Goal: Task Accomplishment & Management: Complete application form

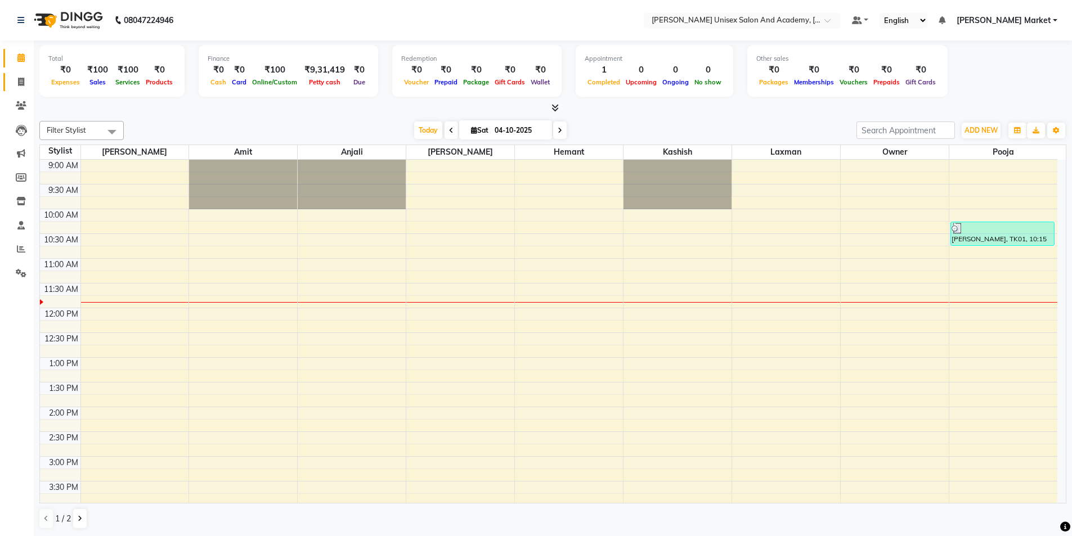
click at [16, 75] on link "Invoice" at bounding box center [16, 82] width 27 height 19
select select "8060"
select select "service"
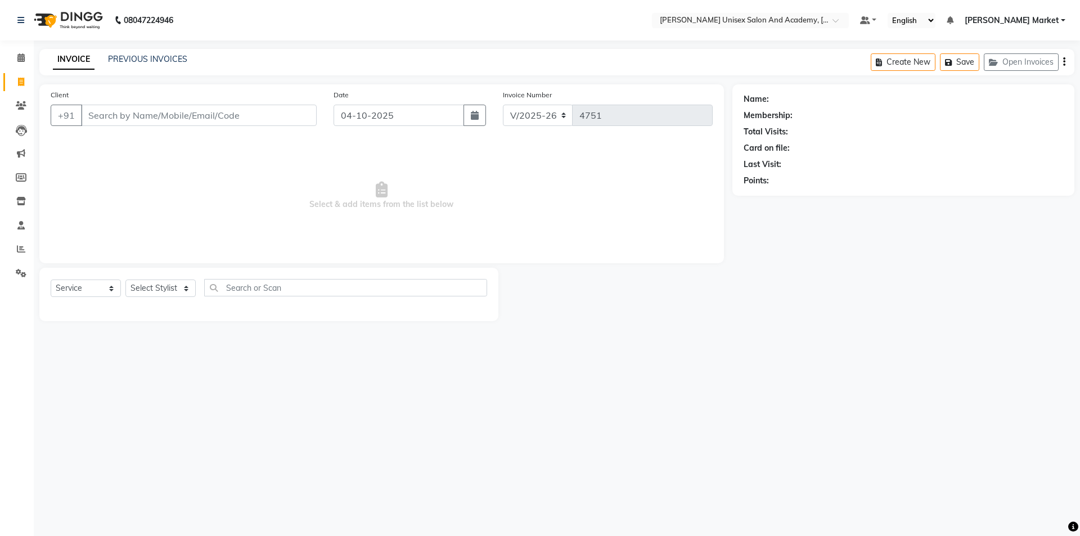
click at [102, 120] on input "Client" at bounding box center [199, 115] width 236 height 21
type input "8569921065"
click at [263, 107] on button "Add Client" at bounding box center [288, 115] width 58 height 21
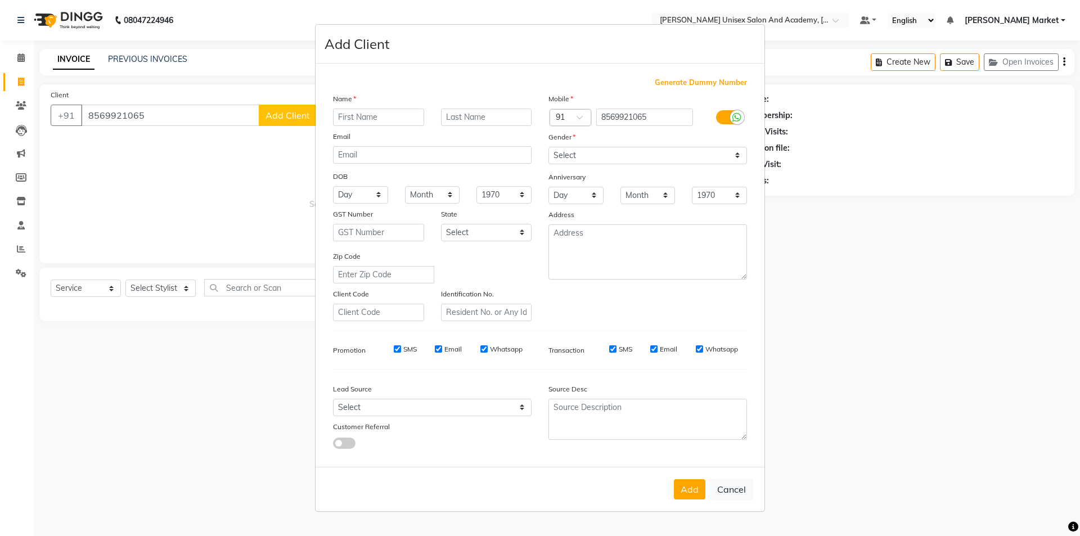
click at [353, 119] on input "text" at bounding box center [378, 117] width 91 height 17
type input "yug"
click at [695, 486] on button "Add" at bounding box center [690, 489] width 32 height 20
click at [586, 149] on select "Select [DEMOGRAPHIC_DATA] [DEMOGRAPHIC_DATA] Other Prefer Not To Say" at bounding box center [647, 155] width 199 height 17
select select "[DEMOGRAPHIC_DATA]"
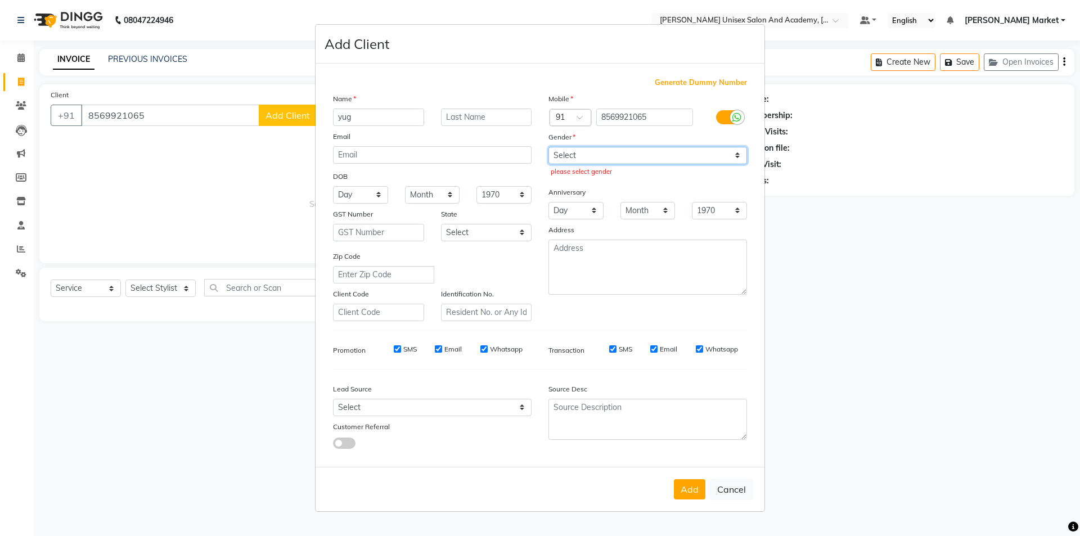
click at [548, 147] on select "Select [DEMOGRAPHIC_DATA] [DEMOGRAPHIC_DATA] Other Prefer Not To Say" at bounding box center [647, 155] width 199 height 17
click at [691, 491] on button "Add" at bounding box center [690, 489] width 32 height 20
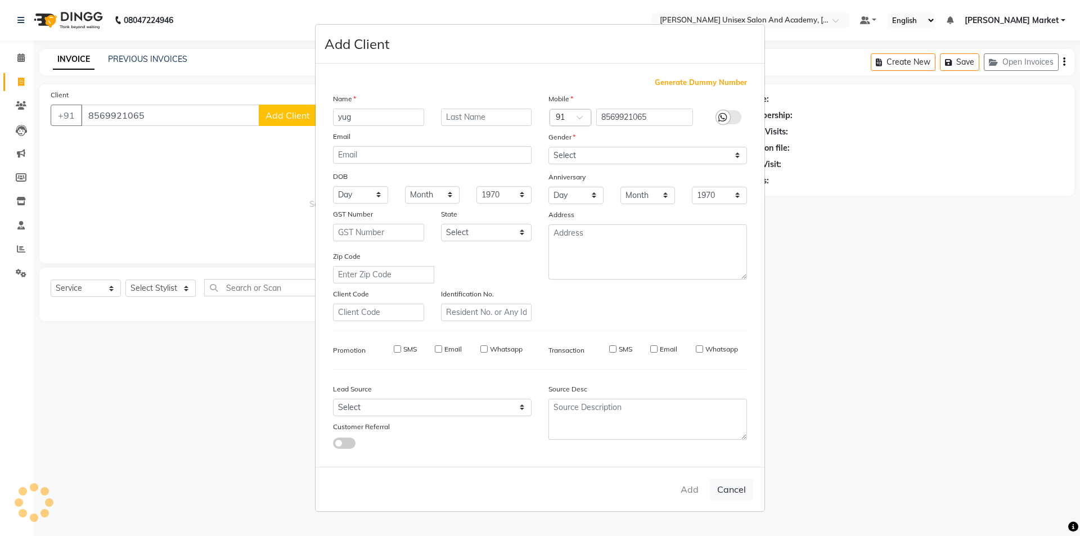
select select
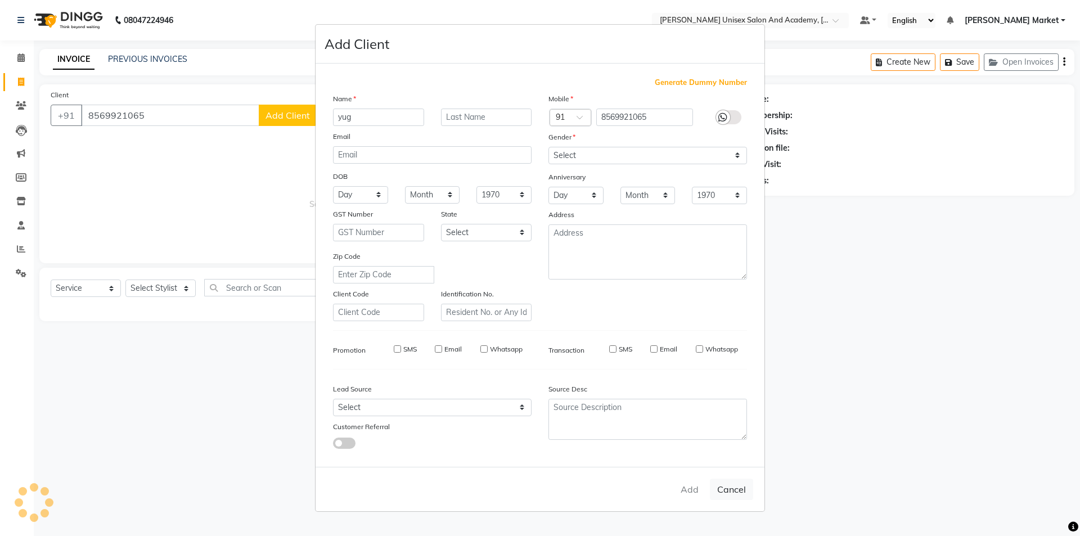
select select
checkbox input "false"
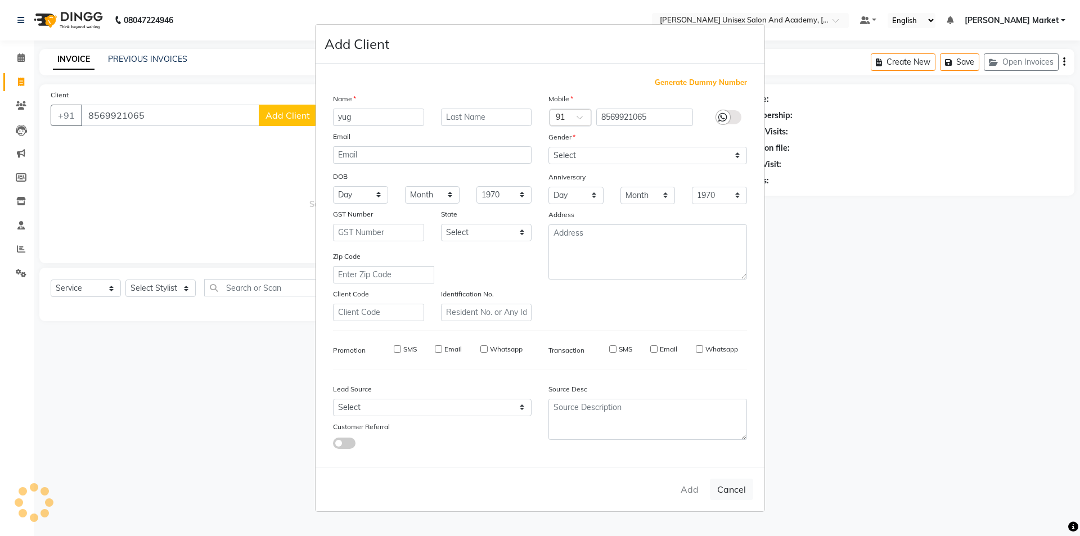
checkbox input "false"
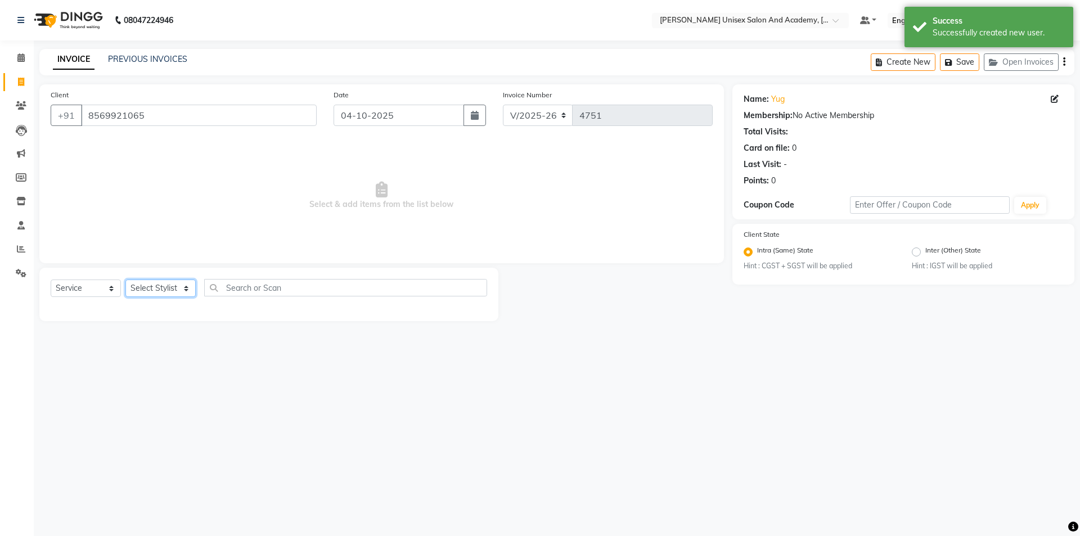
click at [192, 289] on select "Select Stylist Amit anjali [PERSON_NAME] [PERSON_NAME] [PERSON_NAME] [PERSON_NA…" at bounding box center [160, 288] width 70 height 17
select select "58724"
click at [125, 280] on select "Select Stylist Amit anjali [PERSON_NAME] [PERSON_NAME] [PERSON_NAME] [PERSON_NA…" at bounding box center [160, 288] width 70 height 17
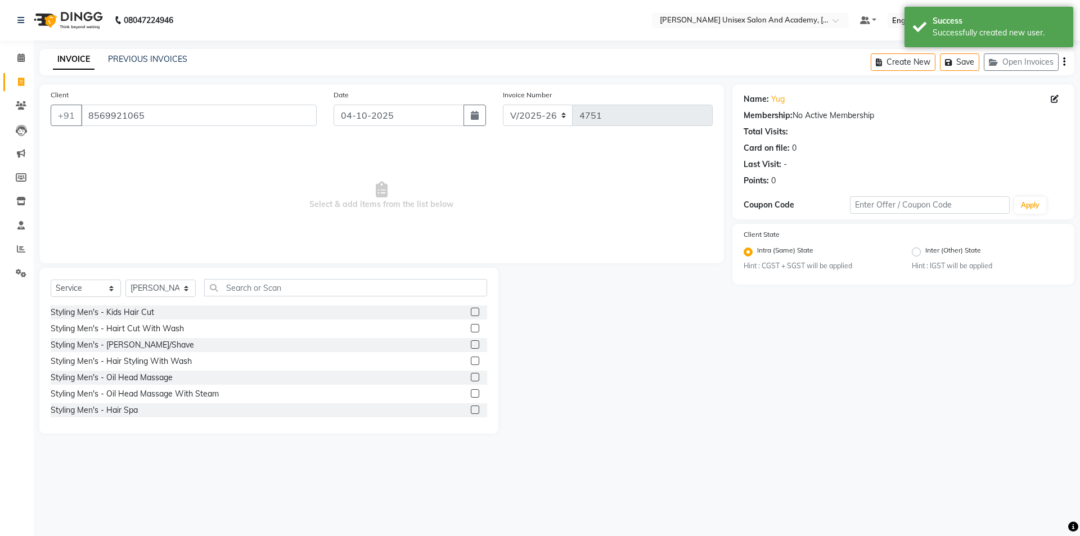
click at [471, 343] on label at bounding box center [475, 344] width 8 height 8
click at [471, 343] on input "checkbox" at bounding box center [474, 344] width 7 height 7
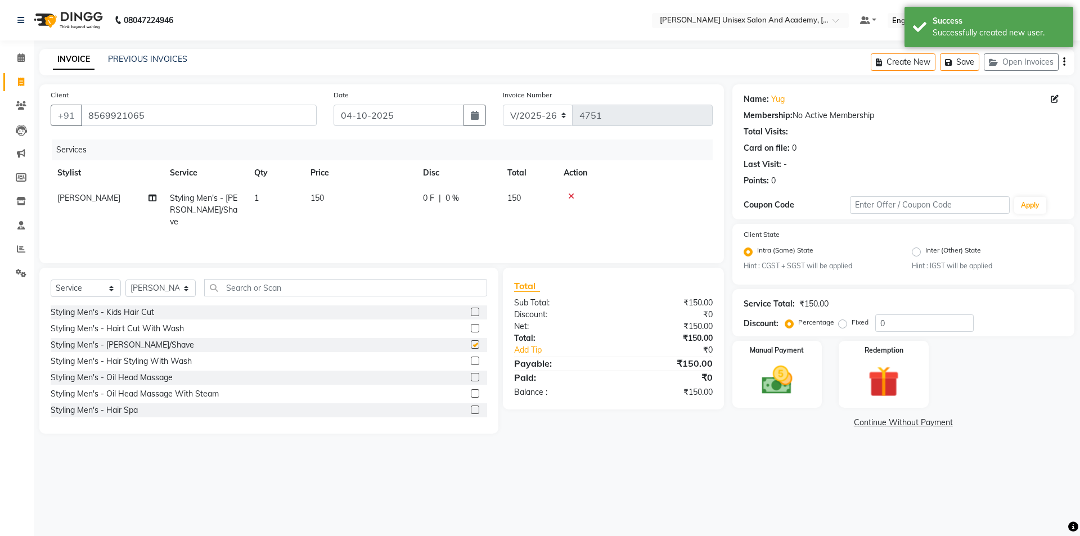
checkbox input "false"
click at [782, 382] on img at bounding box center [777, 380] width 52 height 37
click at [815, 425] on span "CASH" at bounding box center [826, 423] width 24 height 13
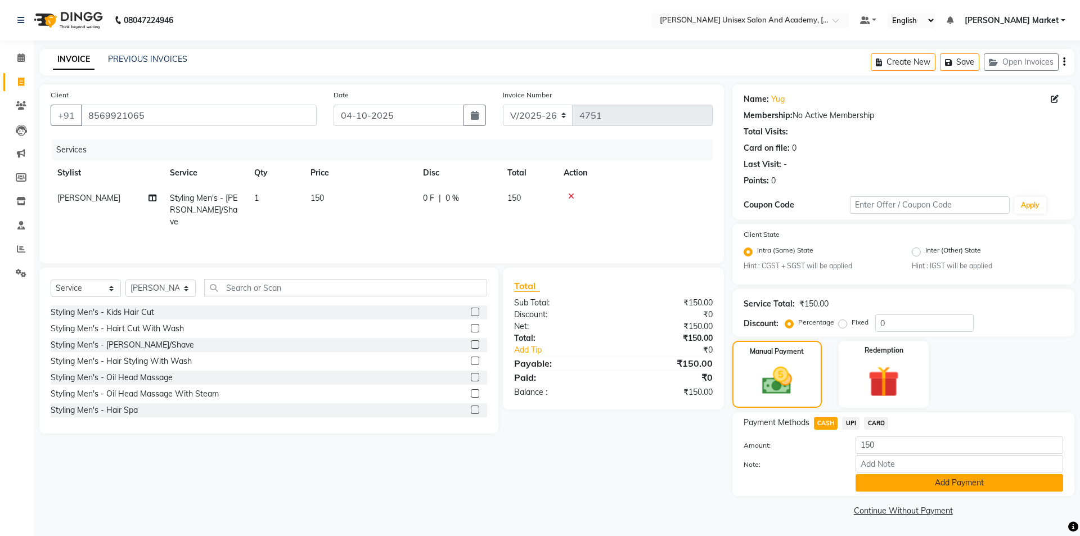
click at [939, 478] on button "Add Payment" at bounding box center [960, 482] width 208 height 17
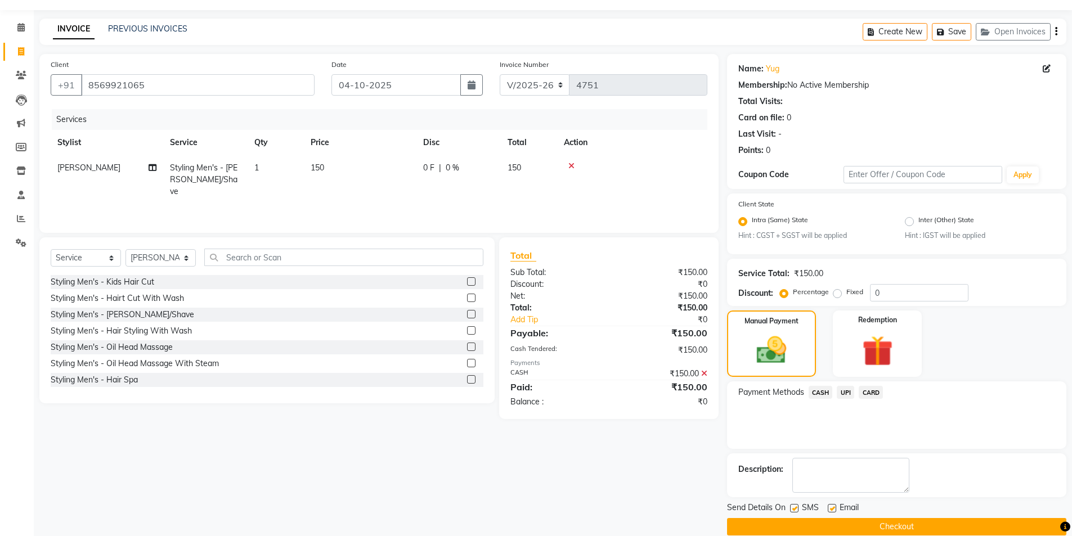
scroll to position [47, 0]
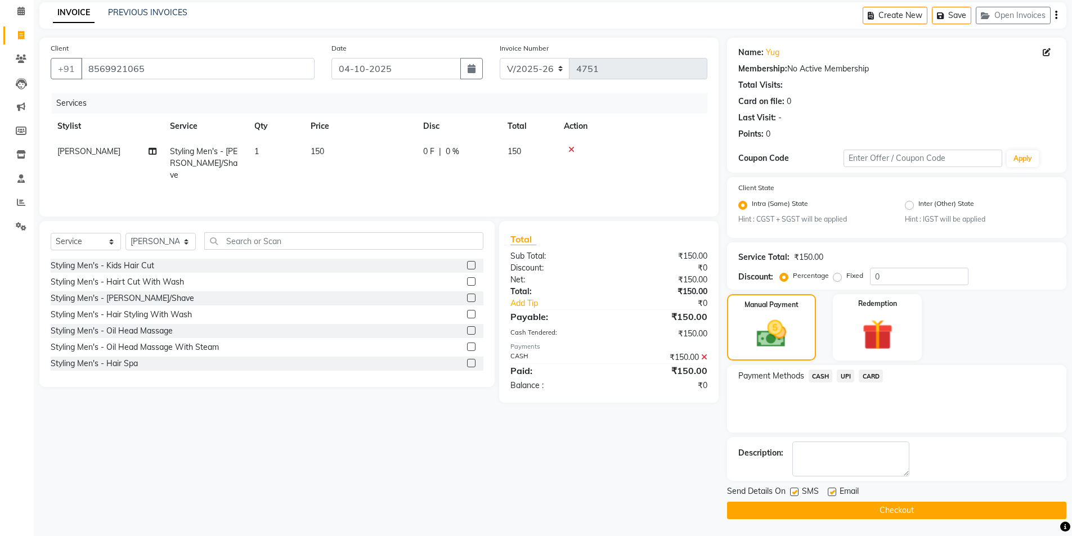
click at [862, 504] on button "Checkout" at bounding box center [896, 510] width 339 height 17
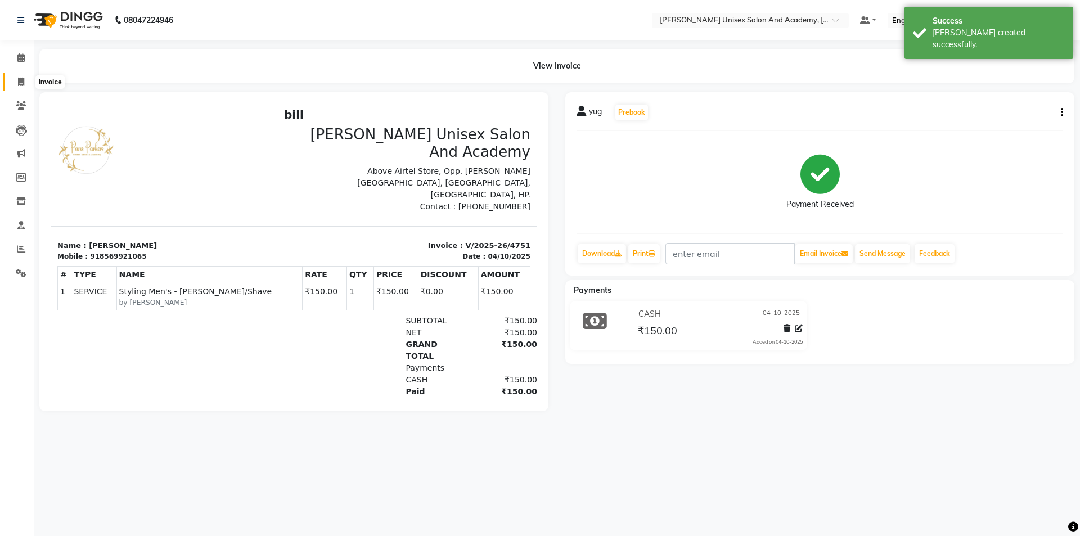
click at [21, 83] on icon at bounding box center [21, 82] width 6 height 8
select select "service"
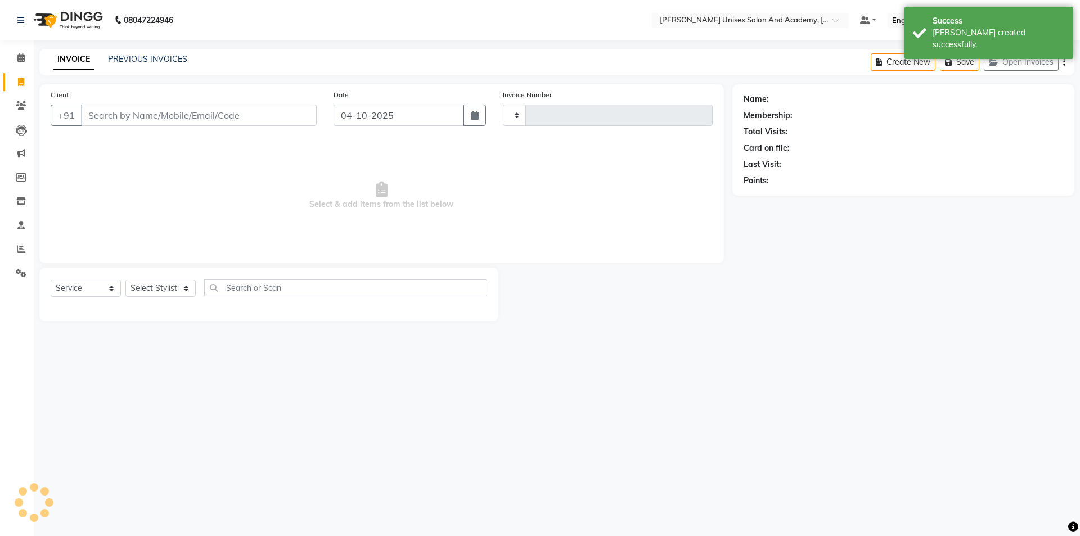
type input "4752"
select select "8060"
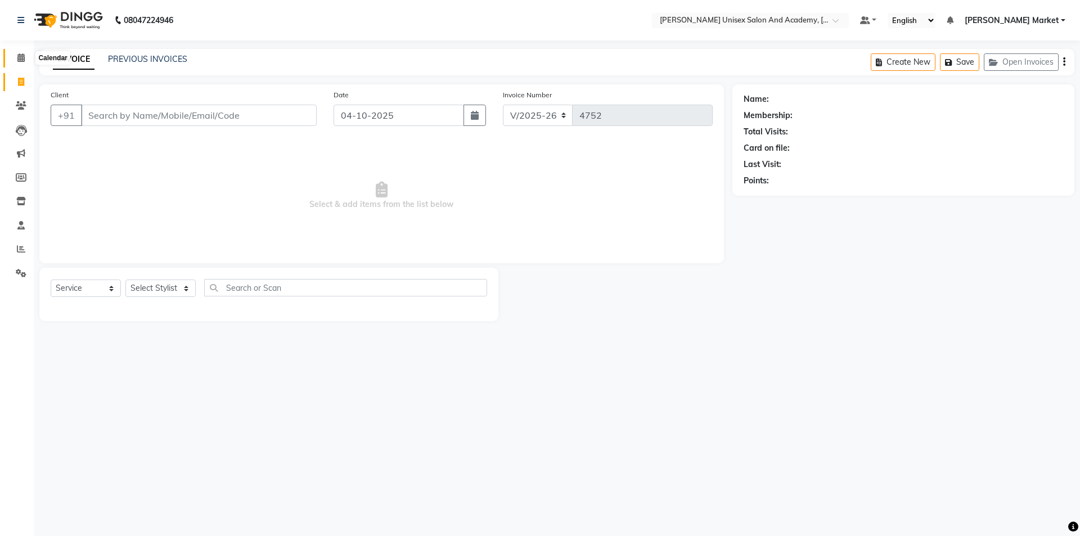
click at [22, 55] on icon at bounding box center [20, 57] width 7 height 8
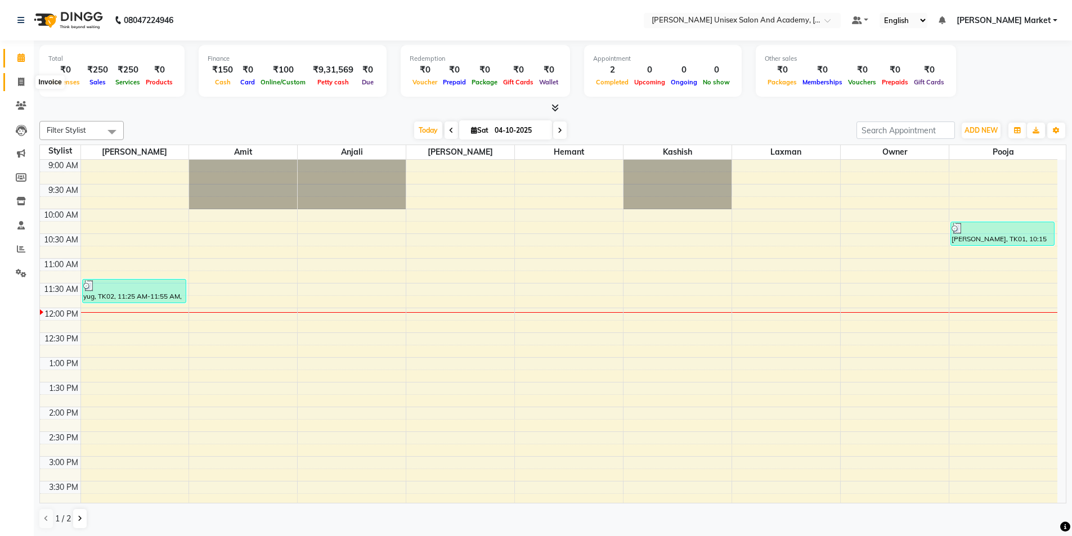
click at [25, 84] on span at bounding box center [21, 82] width 20 height 13
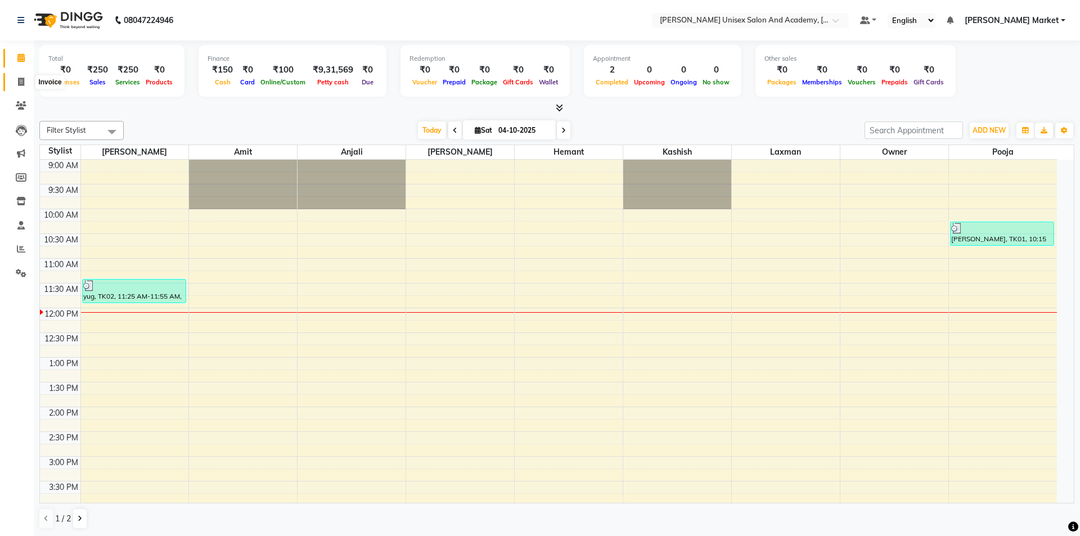
select select "service"
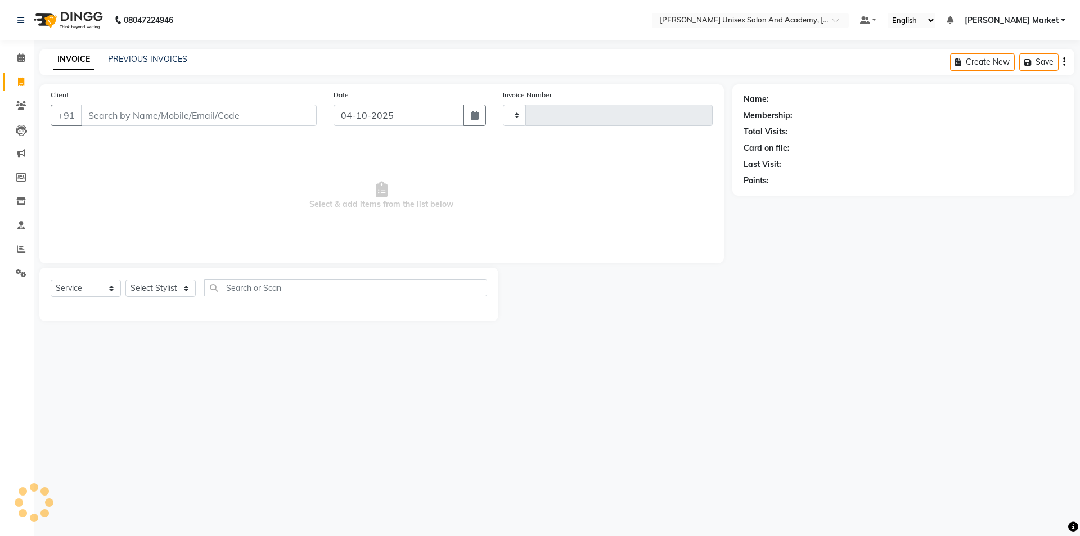
type input "4752"
select select "8060"
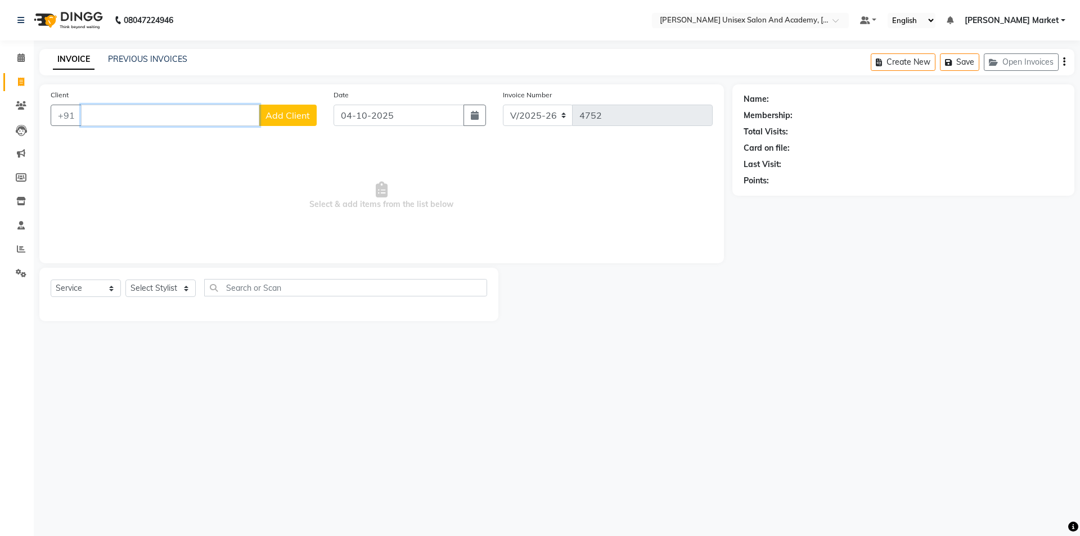
click at [97, 118] on input "Client" at bounding box center [170, 115] width 178 height 21
click at [114, 123] on input "Client" at bounding box center [170, 115] width 178 height 21
click at [173, 295] on select "Select Stylist Amit anjali [PERSON_NAME] [PERSON_NAME] [PERSON_NAME] [PERSON_NA…" at bounding box center [160, 288] width 70 height 17
select select "73416"
click at [125, 280] on select "Select Stylist Amit anjali [PERSON_NAME] [PERSON_NAME] [PERSON_NAME] [PERSON_NA…" at bounding box center [160, 288] width 70 height 17
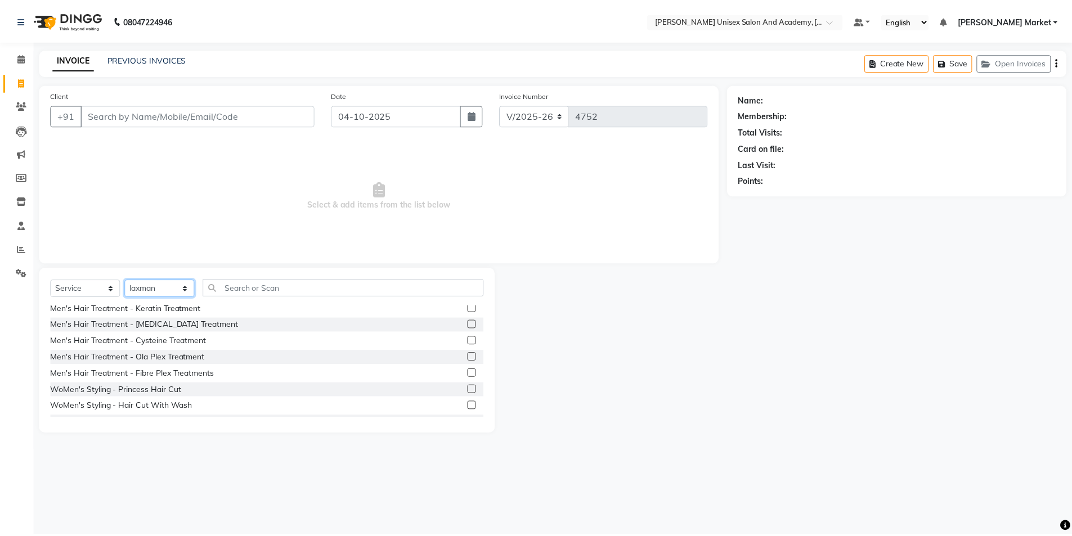
scroll to position [338, 0]
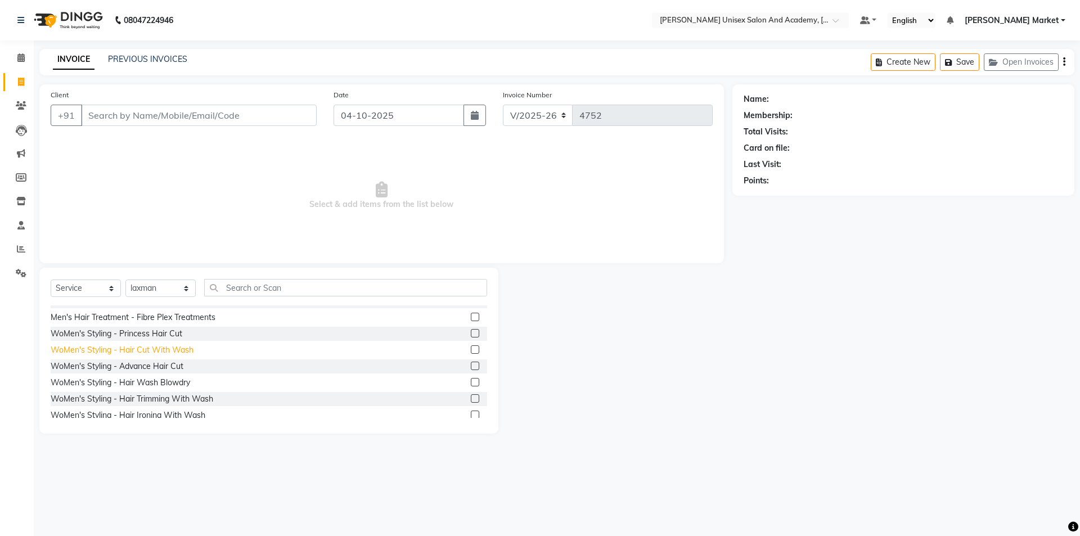
click at [182, 353] on div "WoMen's Styling - Hair Cut With Wash" at bounding box center [122, 350] width 143 height 12
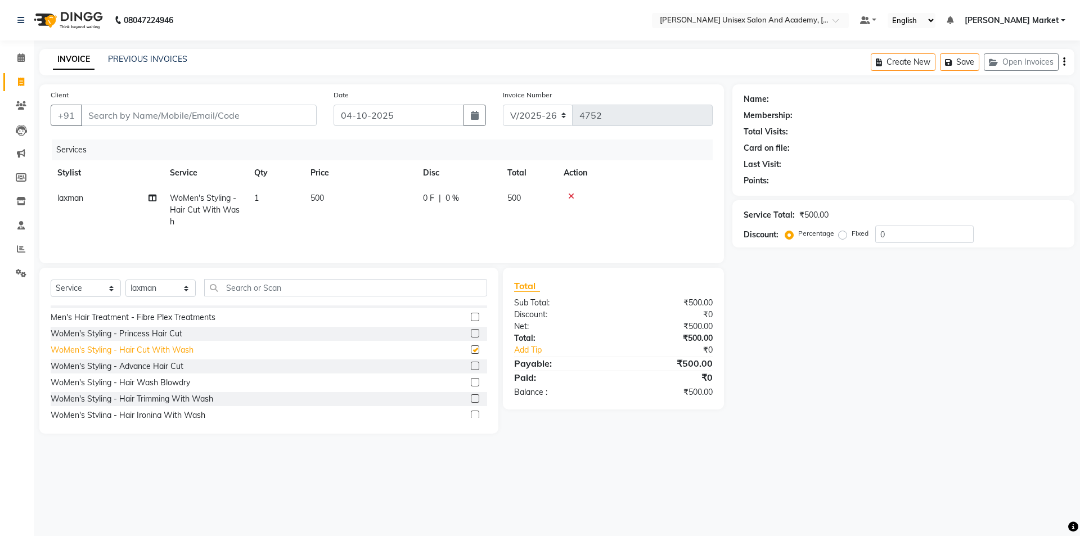
checkbox input "false"
click at [127, 122] on input "Client" at bounding box center [199, 115] width 236 height 21
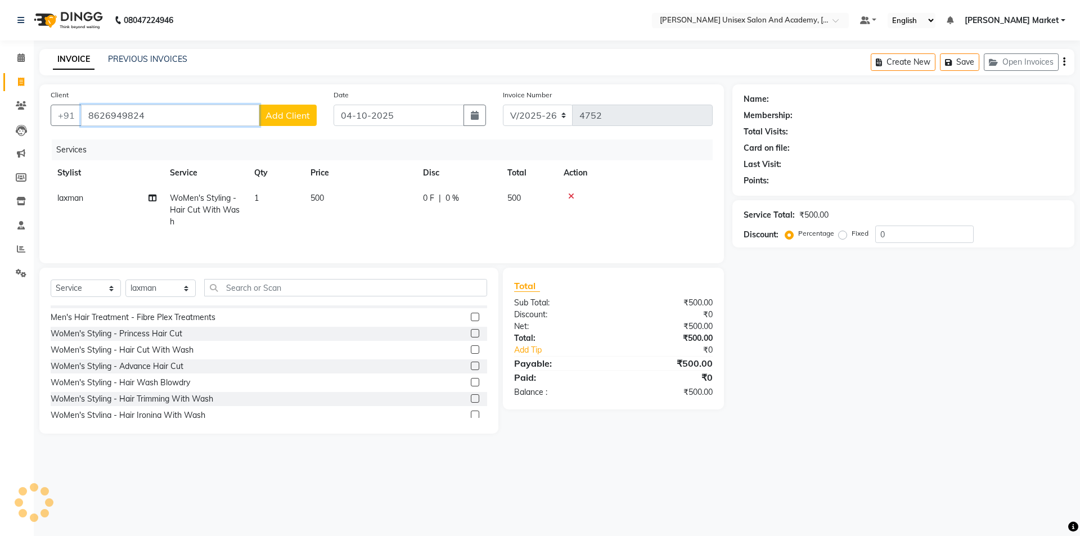
type input "8626949824"
click at [280, 113] on span "Add Client" at bounding box center [288, 115] width 44 height 11
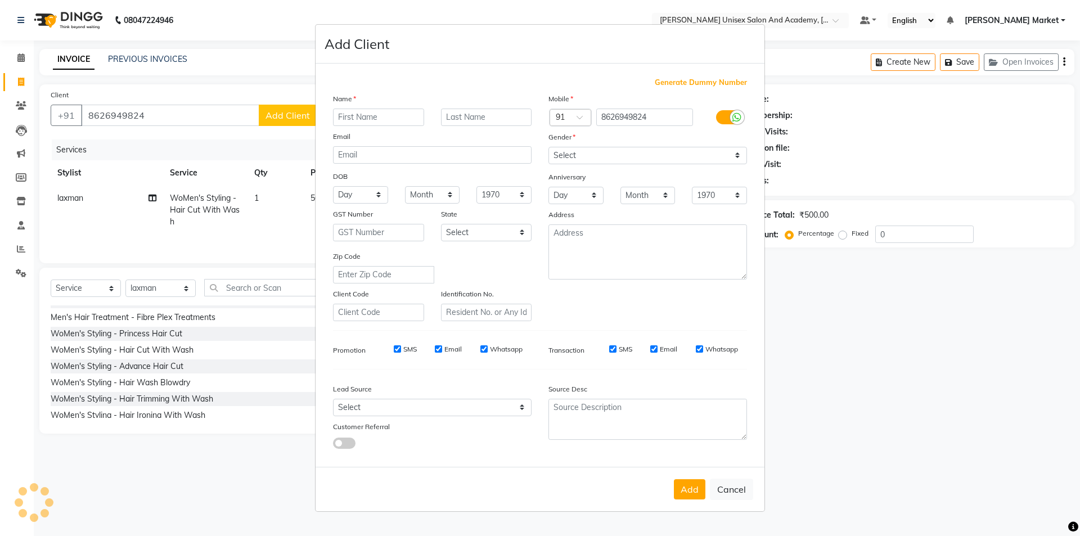
click at [365, 114] on input "text" at bounding box center [378, 117] width 91 height 17
type input "ritika"
click at [573, 155] on select "Select [DEMOGRAPHIC_DATA] [DEMOGRAPHIC_DATA] Other Prefer Not To Say" at bounding box center [647, 155] width 199 height 17
select select "[DEMOGRAPHIC_DATA]"
click at [548, 147] on select "Select [DEMOGRAPHIC_DATA] [DEMOGRAPHIC_DATA] Other Prefer Not To Say" at bounding box center [647, 155] width 199 height 17
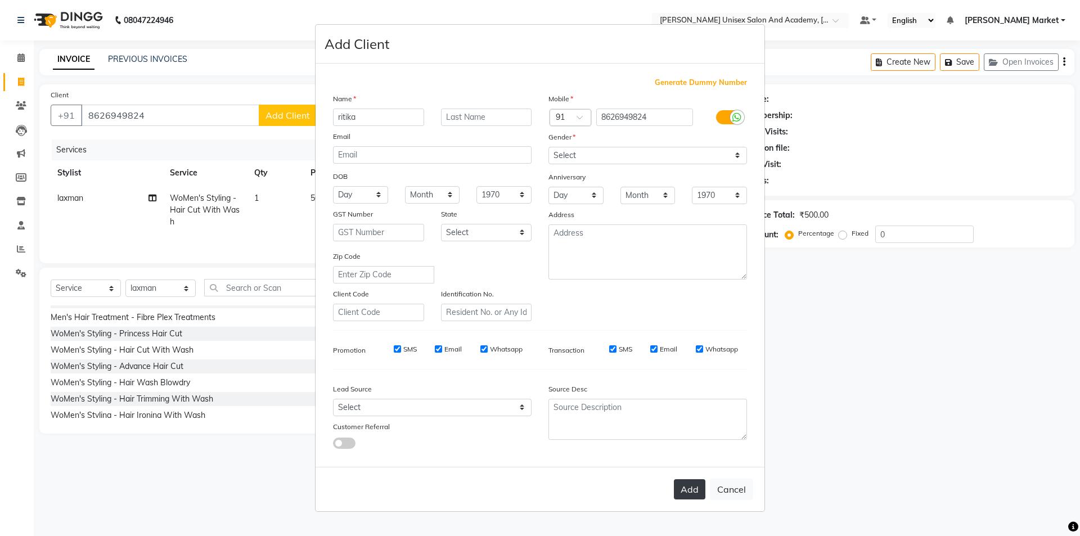
click at [690, 491] on button "Add" at bounding box center [690, 489] width 32 height 20
select select
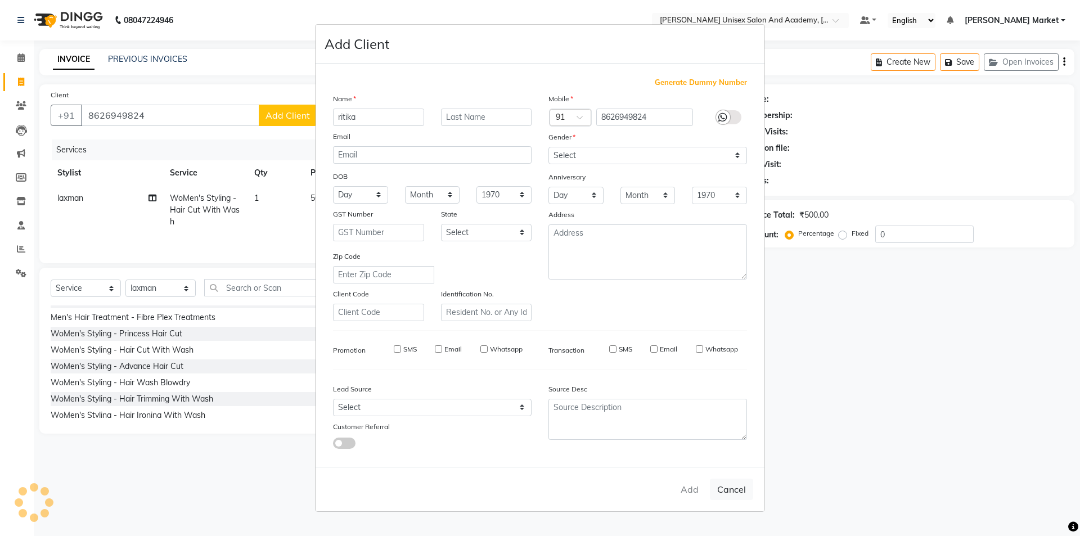
select select
checkbox input "false"
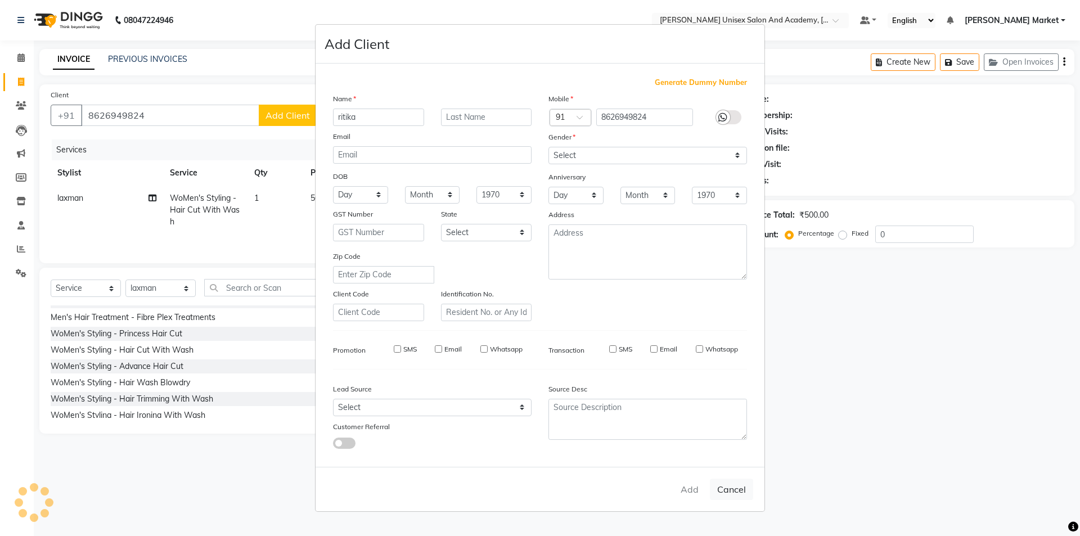
checkbox input "false"
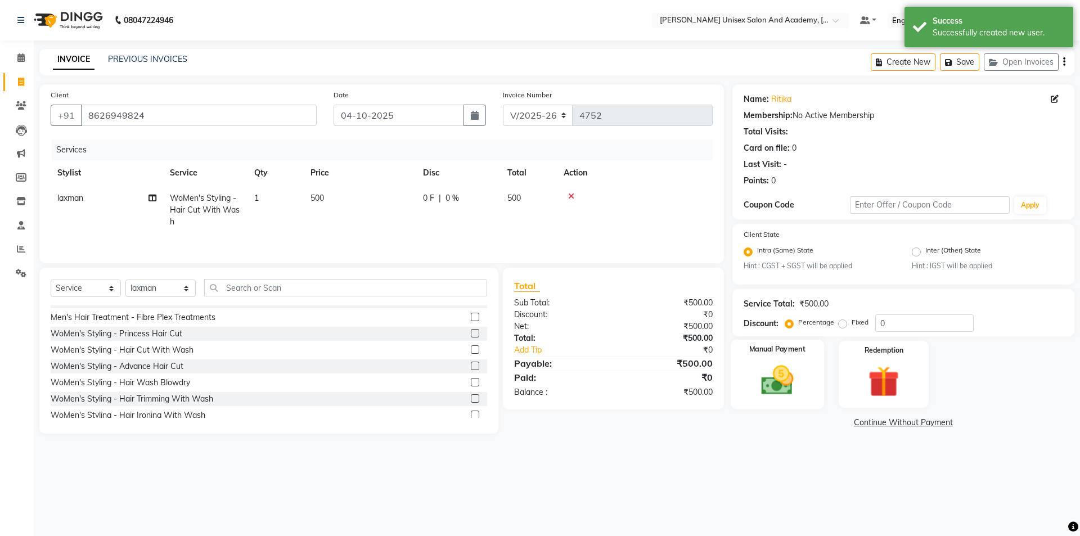
click at [773, 392] on img at bounding box center [777, 380] width 52 height 37
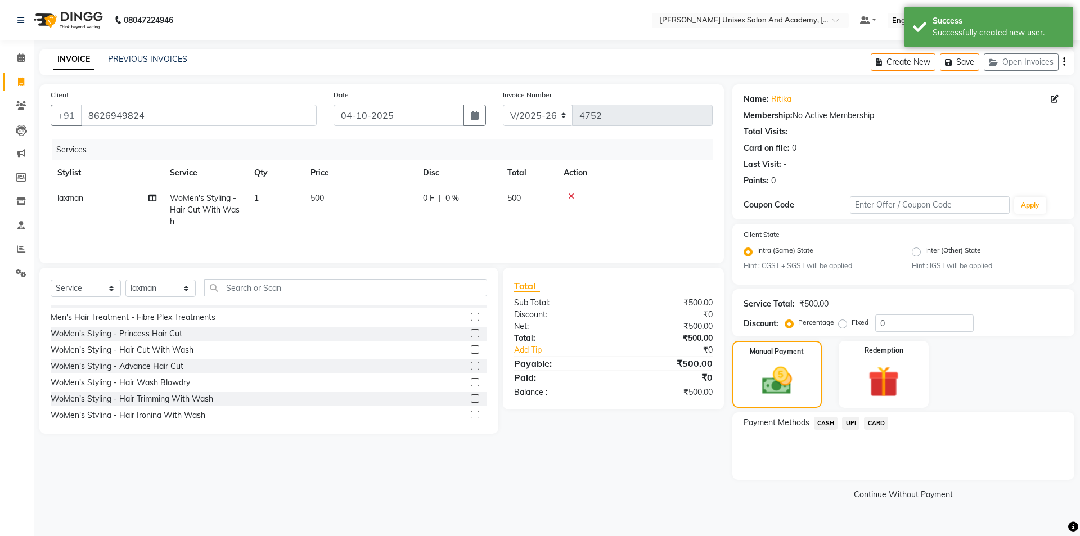
click at [850, 423] on span "UPI" at bounding box center [850, 423] width 17 height 13
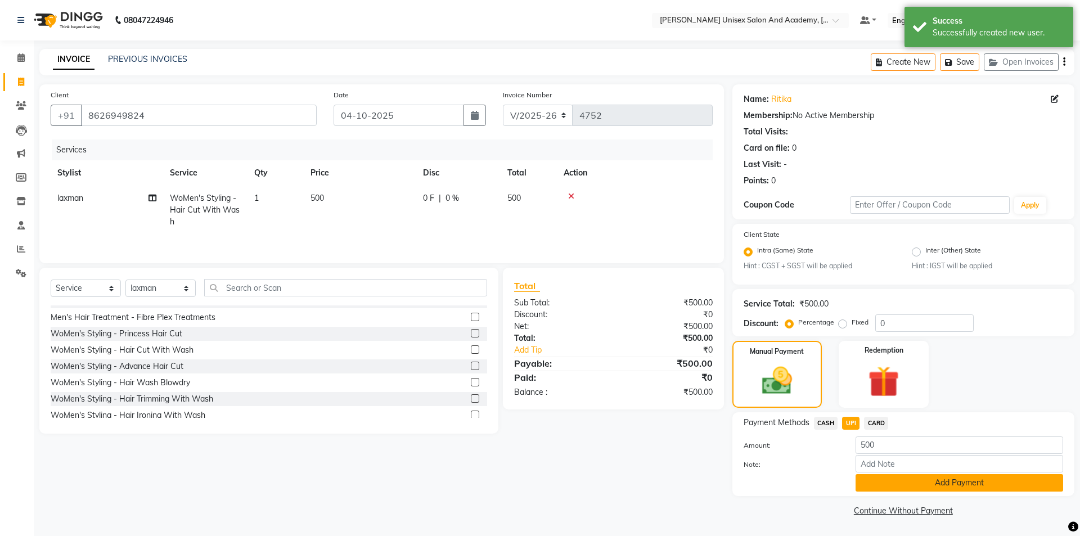
click at [924, 479] on button "Add Payment" at bounding box center [960, 482] width 208 height 17
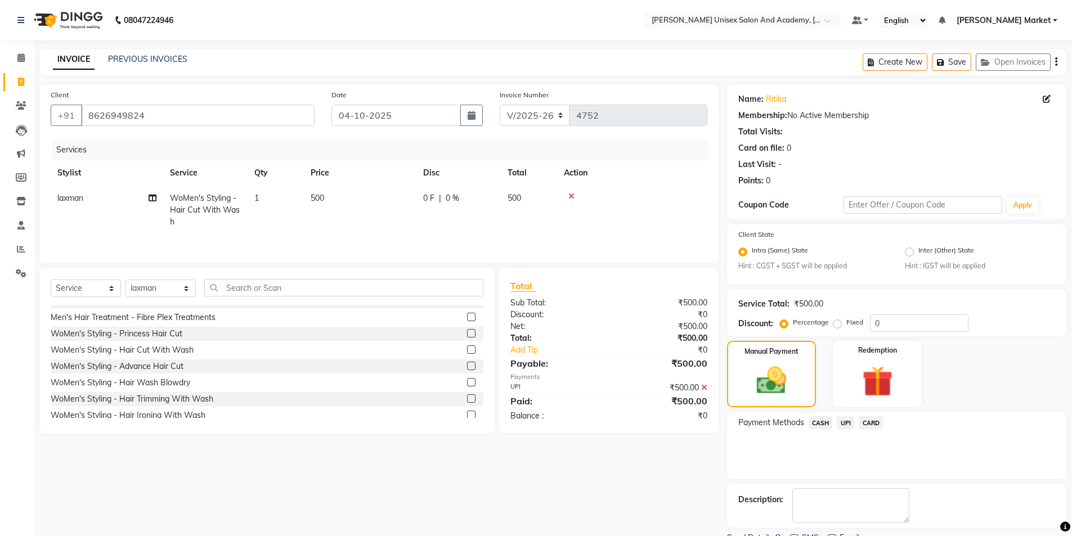
click at [847, 426] on span "UPI" at bounding box center [844, 422] width 17 height 13
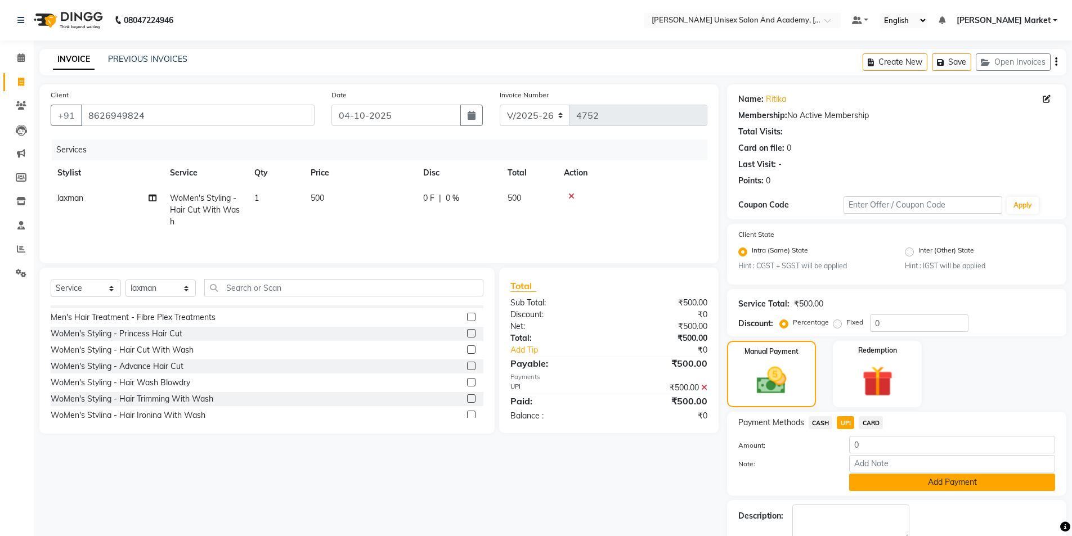
click at [884, 482] on button "Add Payment" at bounding box center [952, 482] width 206 height 17
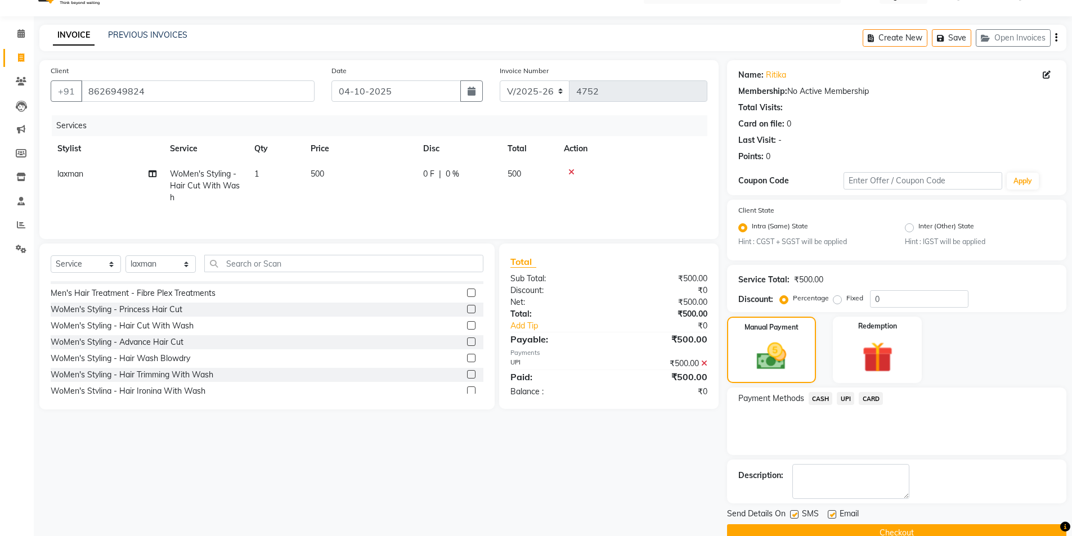
scroll to position [47, 0]
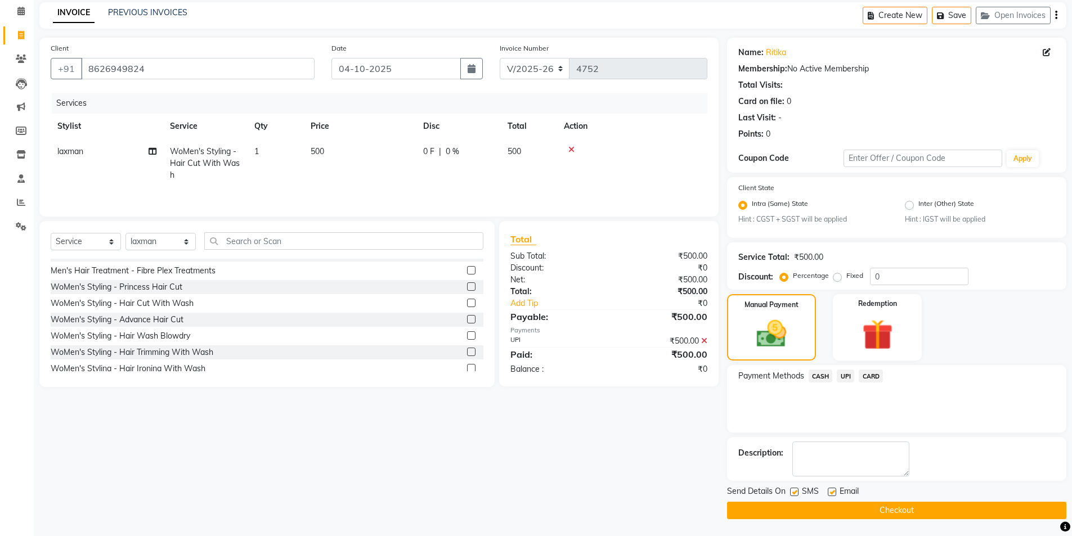
click at [922, 514] on button "Checkout" at bounding box center [896, 510] width 339 height 17
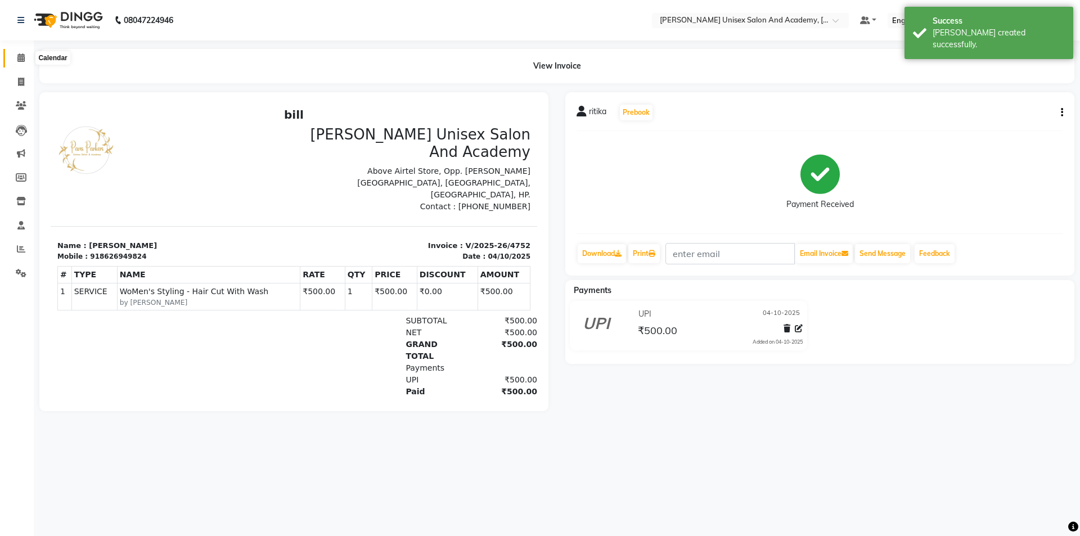
click at [17, 61] on span at bounding box center [21, 58] width 20 height 13
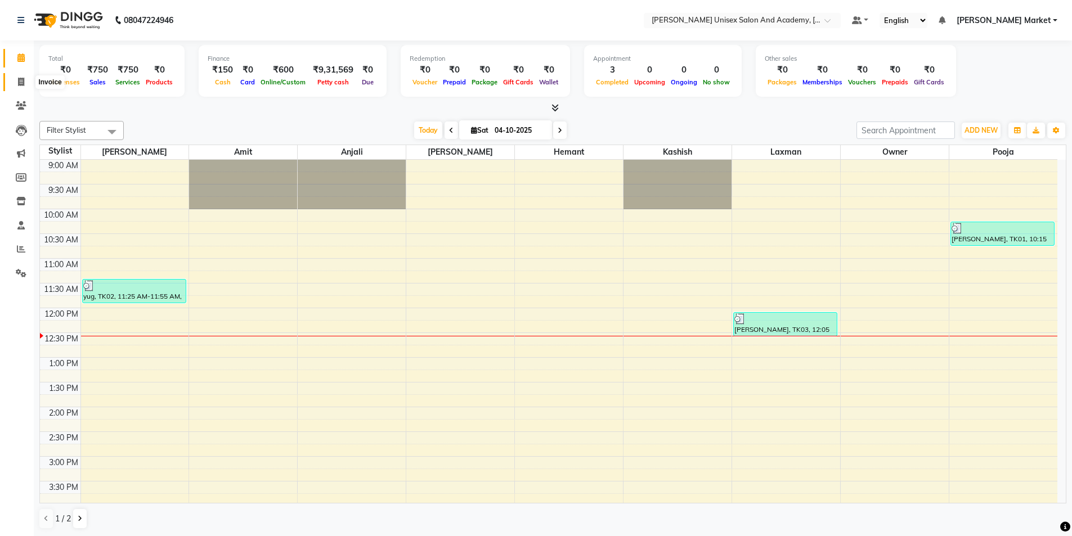
click at [21, 86] on icon at bounding box center [21, 82] width 6 height 8
select select "service"
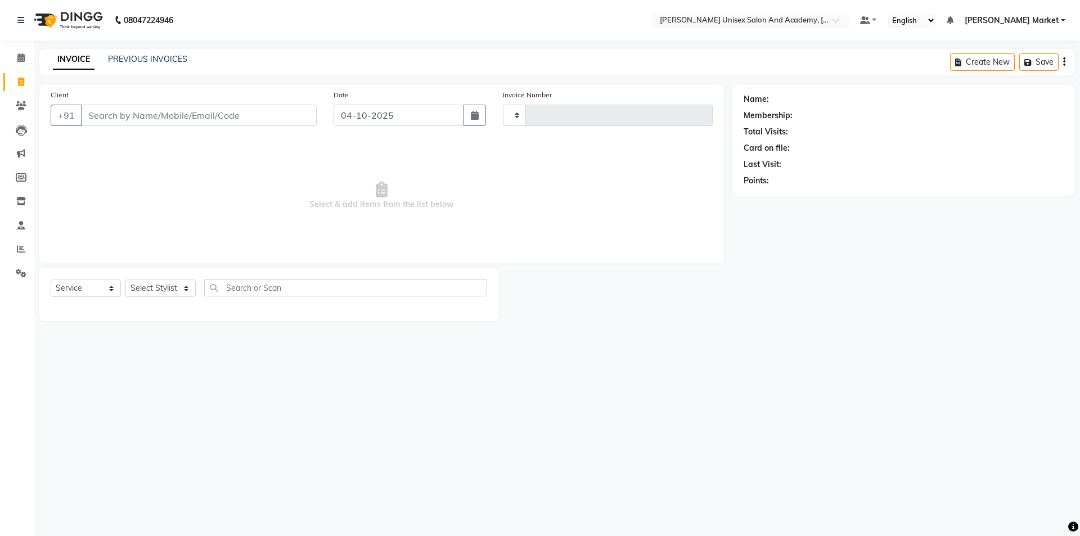
type input "4753"
select select "8060"
click at [644, 273] on div at bounding box center [615, 294] width 234 height 53
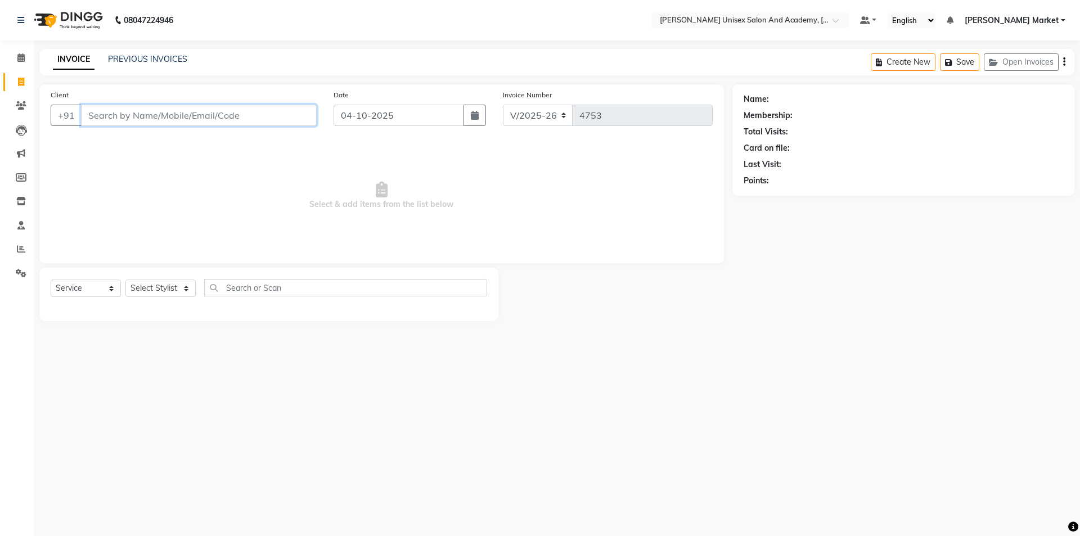
click at [121, 115] on input "Client" at bounding box center [199, 115] width 236 height 21
click at [95, 115] on input "Client" at bounding box center [199, 115] width 236 height 21
type input "8629079286"
click at [304, 116] on span "Add Client" at bounding box center [288, 115] width 44 height 11
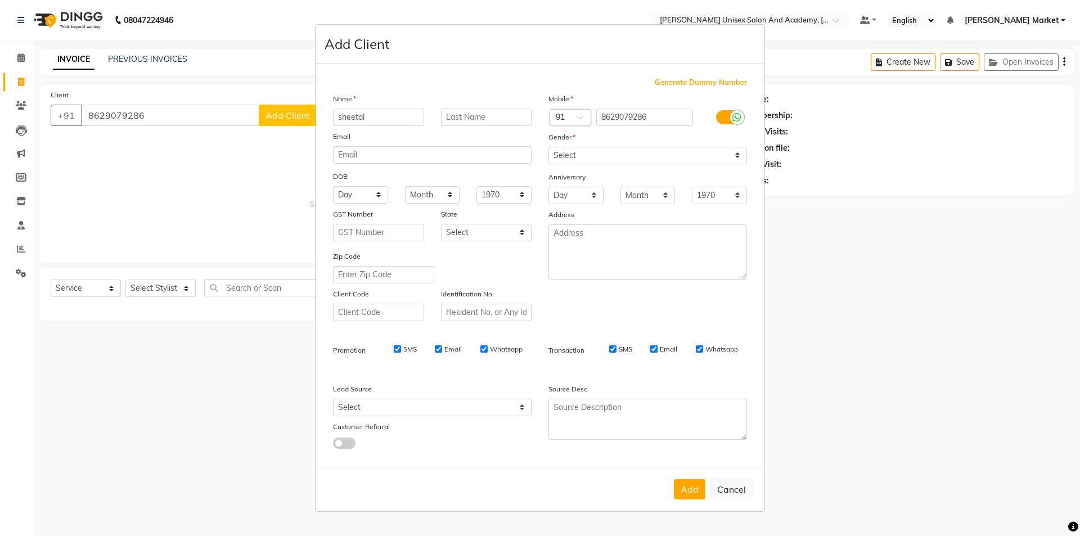
type input "sheetal"
click at [619, 157] on select "Select [DEMOGRAPHIC_DATA] [DEMOGRAPHIC_DATA] Other Prefer Not To Say" at bounding box center [647, 155] width 199 height 17
select select "[DEMOGRAPHIC_DATA]"
click at [548, 147] on select "Select [DEMOGRAPHIC_DATA] [DEMOGRAPHIC_DATA] Other Prefer Not To Say" at bounding box center [647, 155] width 199 height 17
click at [683, 491] on button "Add" at bounding box center [690, 489] width 32 height 20
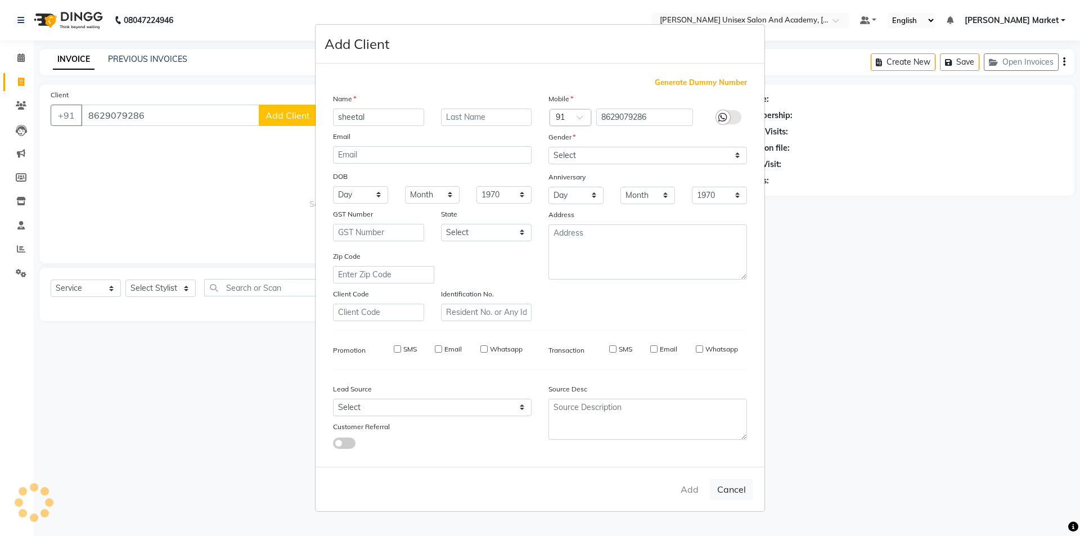
select select
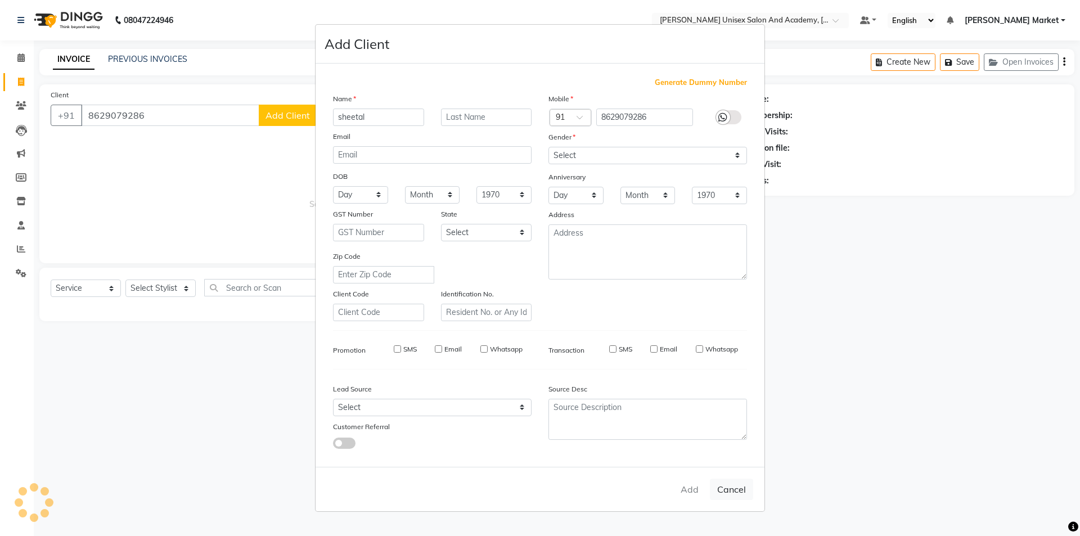
select select
checkbox input "false"
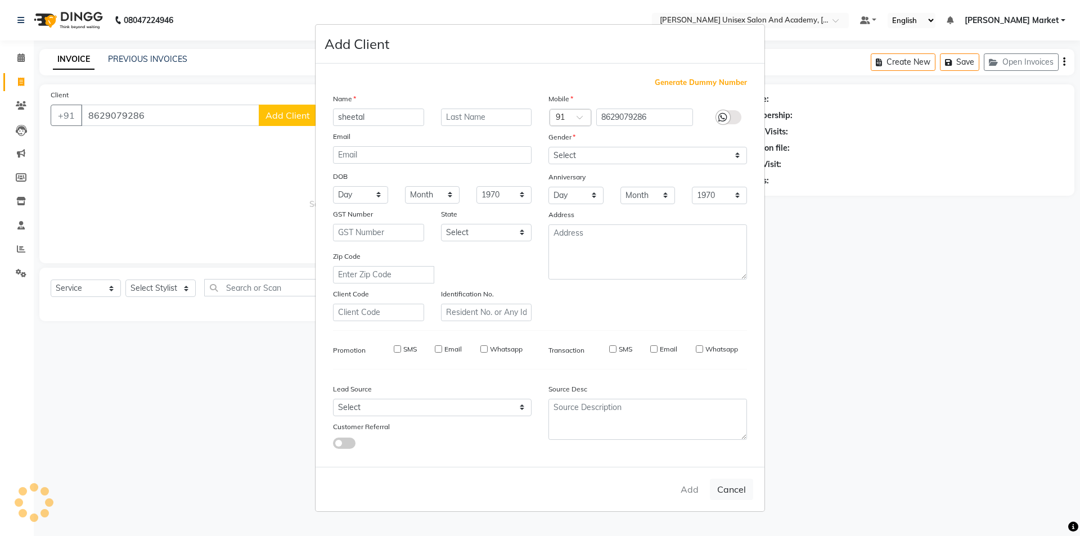
checkbox input "false"
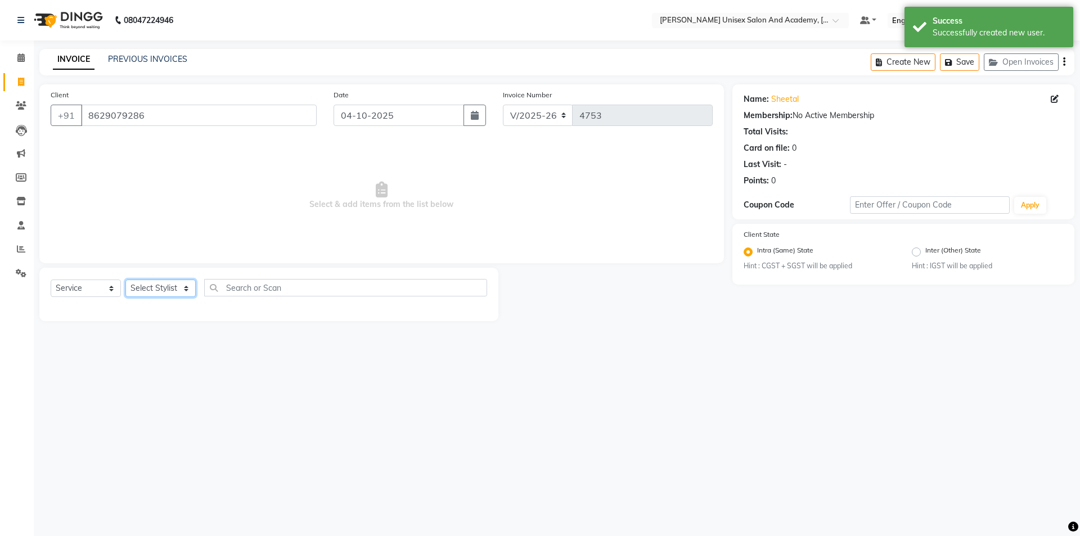
click at [190, 284] on select "Select Stylist Amit anjali [PERSON_NAME] [PERSON_NAME] [PERSON_NAME] [PERSON_NA…" at bounding box center [160, 288] width 70 height 17
select select "74041"
click at [125, 280] on select "Select Stylist Amit anjali [PERSON_NAME] [PERSON_NAME] [PERSON_NAME] [PERSON_NA…" at bounding box center [160, 288] width 70 height 17
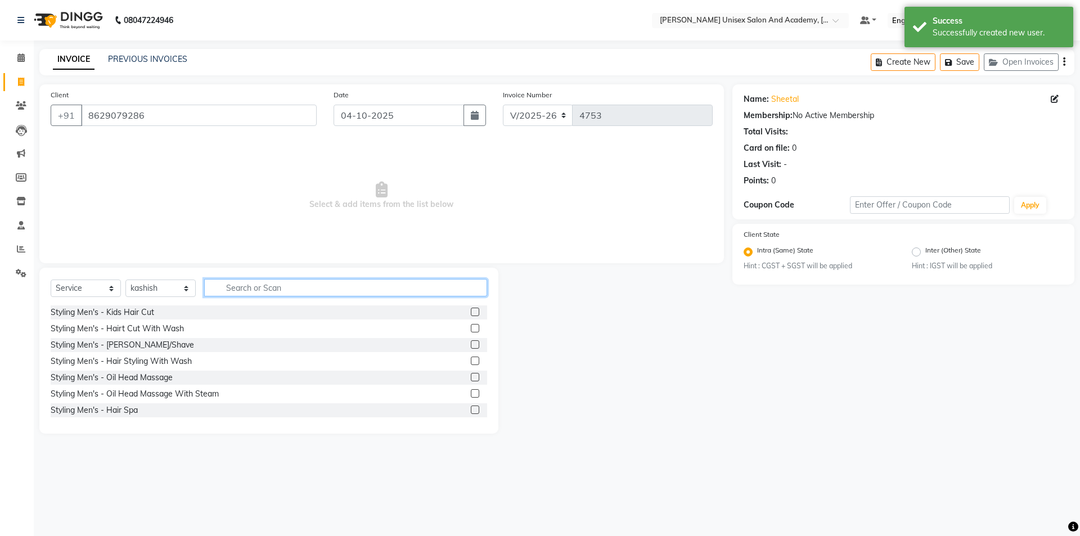
click at [276, 287] on input "text" at bounding box center [345, 287] width 283 height 17
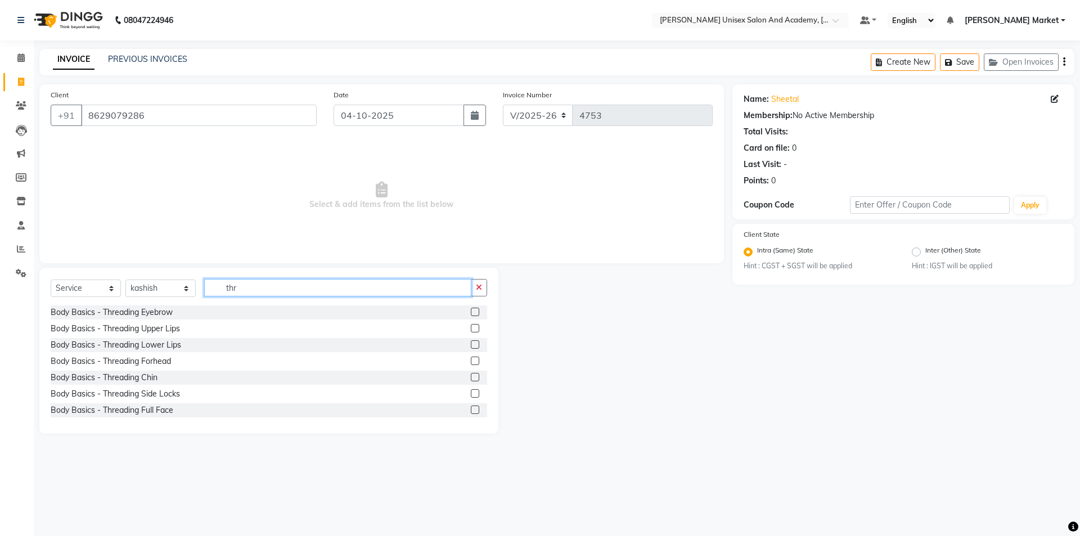
type input "thr"
click at [471, 309] on label at bounding box center [475, 312] width 8 height 8
click at [471, 309] on input "checkbox" at bounding box center [474, 312] width 7 height 7
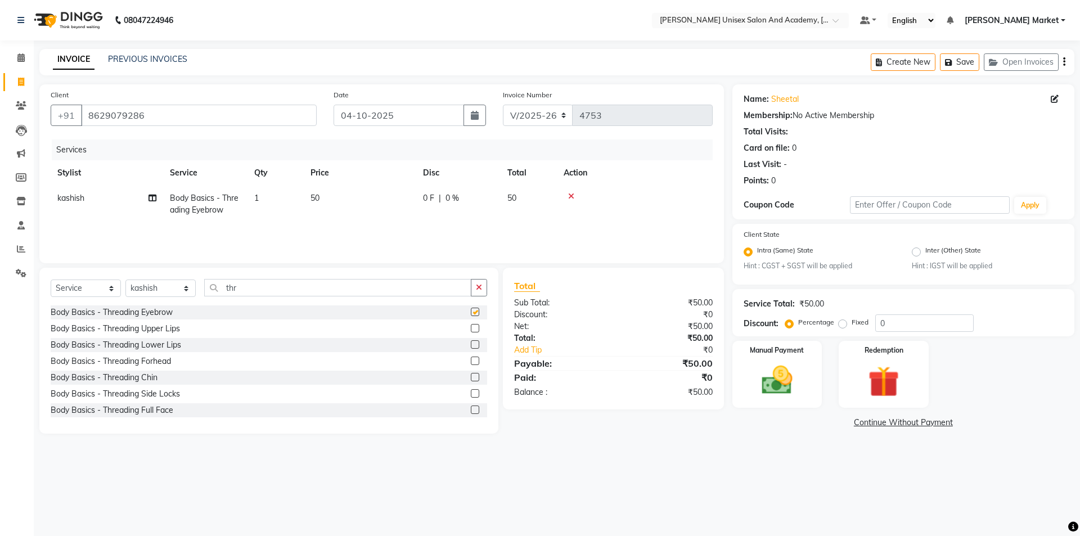
checkbox input "false"
click at [780, 373] on img at bounding box center [777, 380] width 52 height 37
click at [858, 425] on span "UPI" at bounding box center [850, 423] width 17 height 13
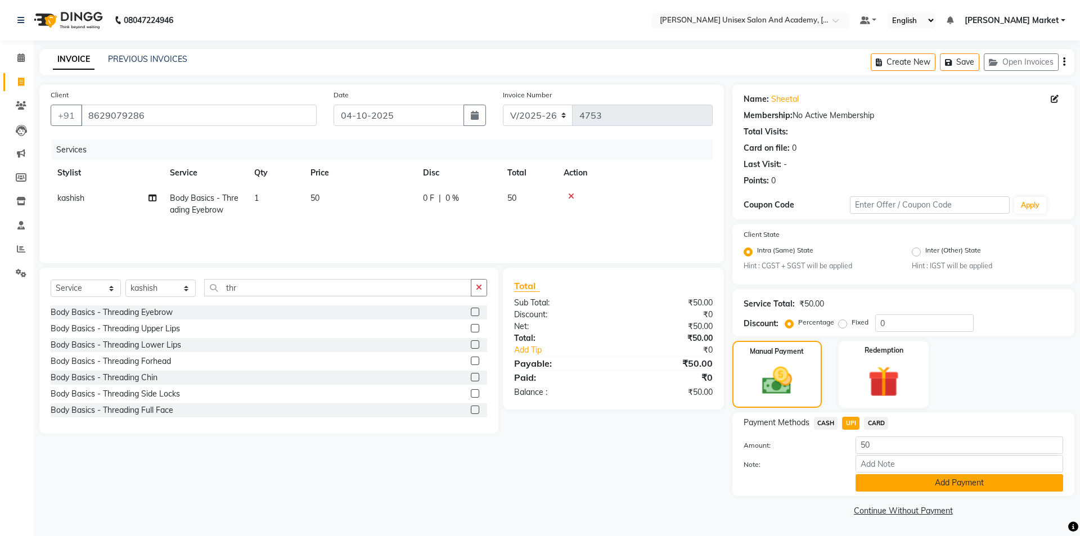
click at [919, 489] on button "Add Payment" at bounding box center [960, 482] width 208 height 17
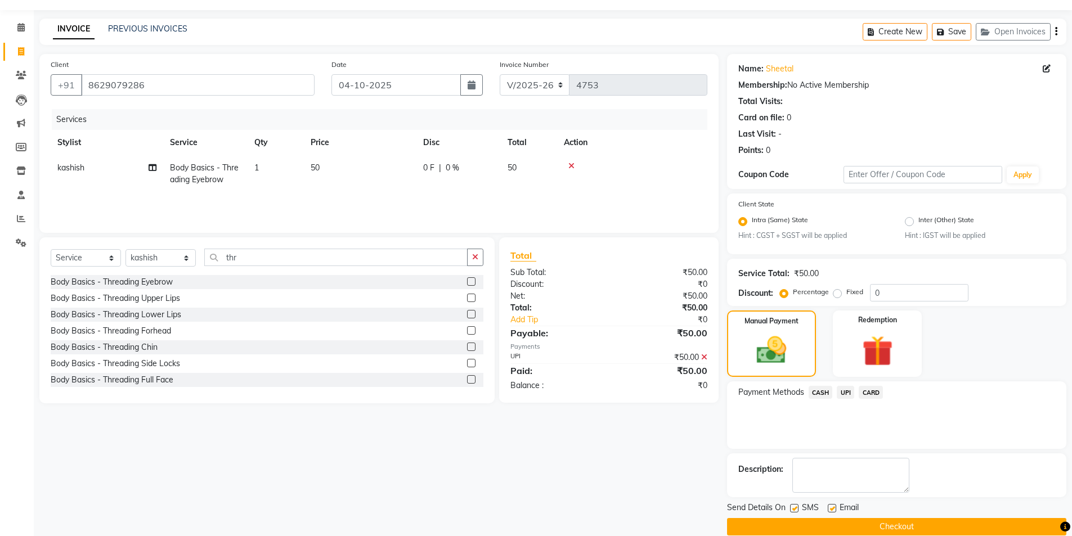
scroll to position [47, 0]
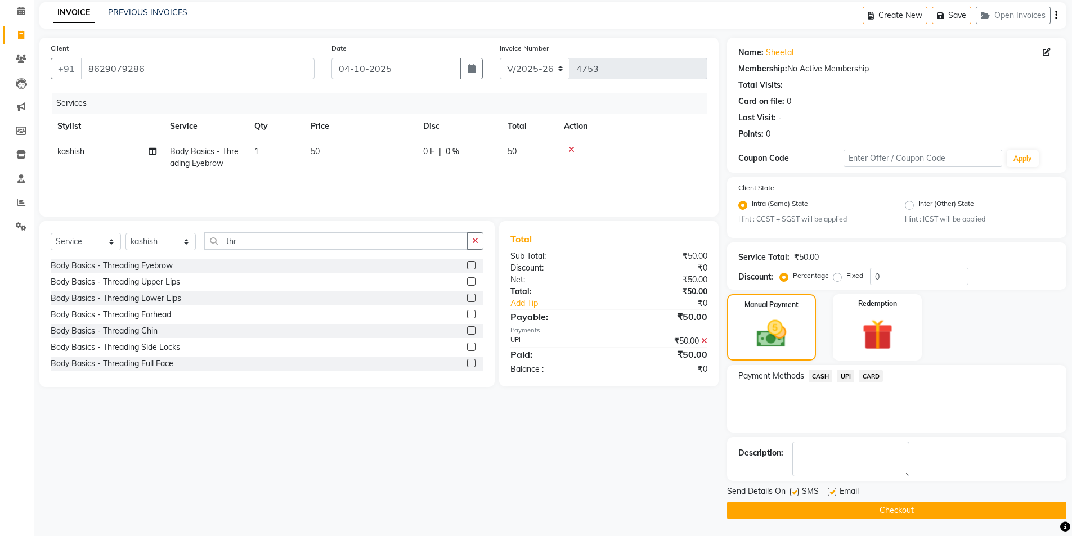
click at [919, 509] on button "Checkout" at bounding box center [896, 510] width 339 height 17
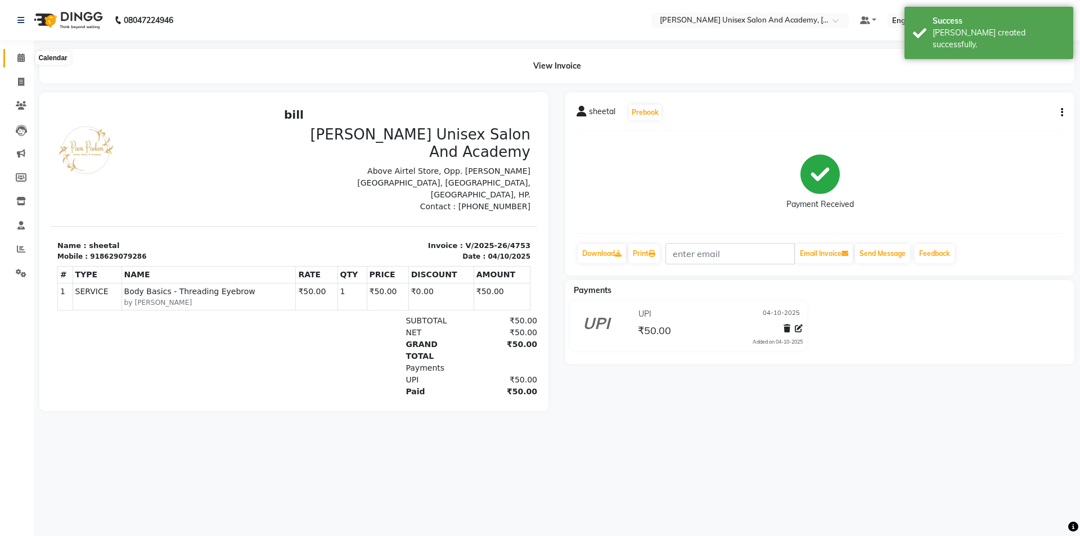
click at [22, 61] on icon at bounding box center [20, 57] width 7 height 8
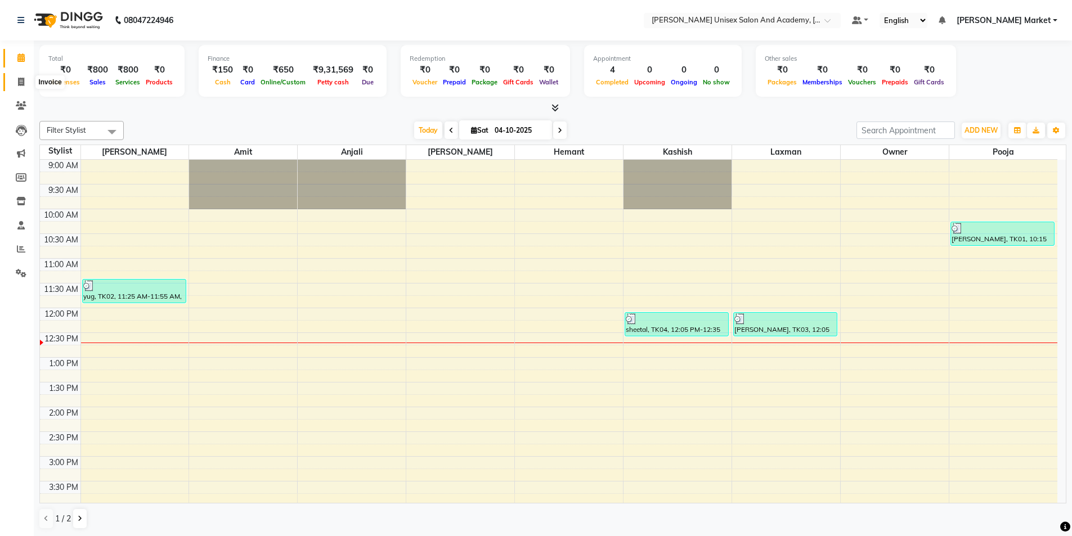
click at [23, 79] on icon at bounding box center [21, 82] width 6 height 8
select select "service"
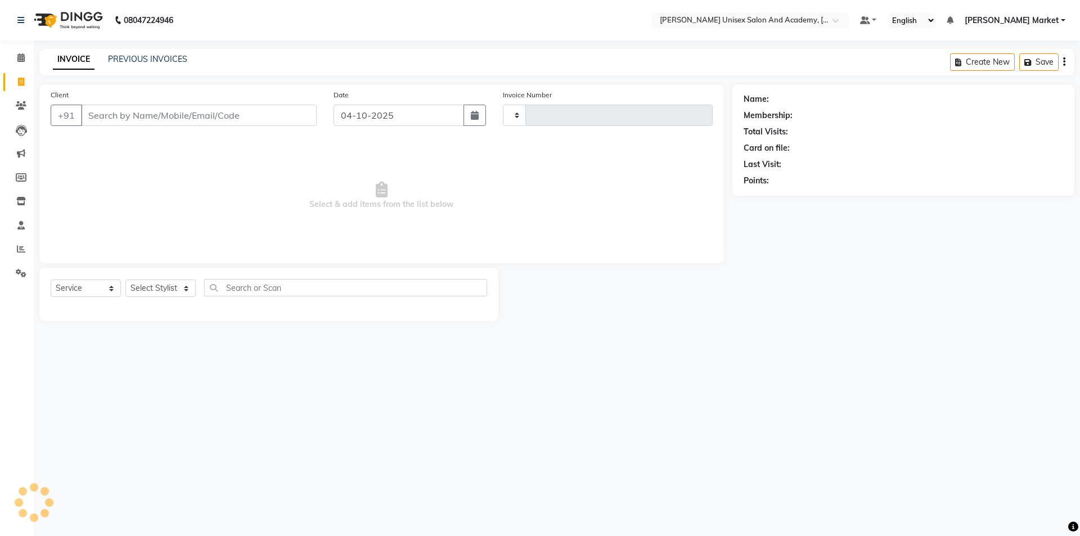
type input "4754"
select select "8060"
click at [114, 120] on input "Client" at bounding box center [199, 115] width 236 height 21
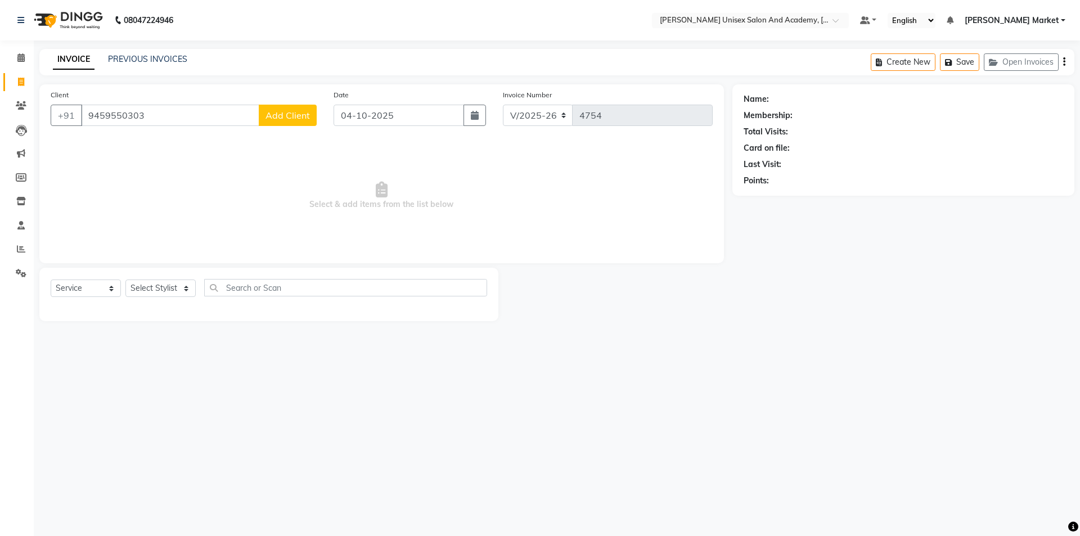
type input "9459550303"
click at [291, 116] on span "Add Client" at bounding box center [288, 115] width 44 height 11
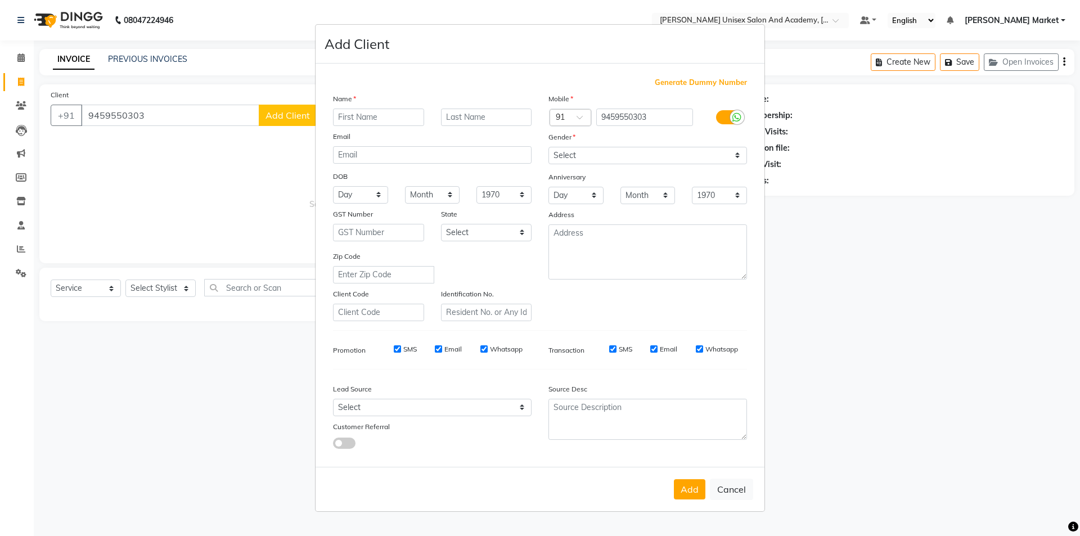
click at [385, 116] on input "text" at bounding box center [378, 117] width 91 height 17
type input "y"
click at [362, 116] on input "yupemdar" at bounding box center [378, 117] width 91 height 17
type input "yupendar"
click at [595, 154] on select "Select [DEMOGRAPHIC_DATA] [DEMOGRAPHIC_DATA] Other Prefer Not To Say" at bounding box center [647, 155] width 199 height 17
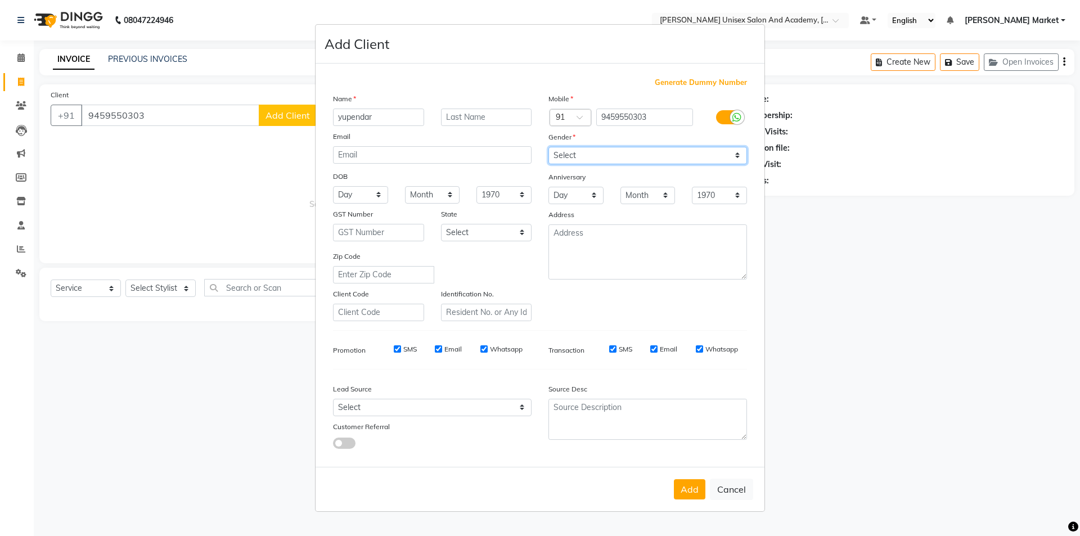
select select "[DEMOGRAPHIC_DATA]"
click at [548, 147] on select "Select [DEMOGRAPHIC_DATA] [DEMOGRAPHIC_DATA] Other Prefer Not To Say" at bounding box center [647, 155] width 199 height 17
click at [686, 487] on button "Add" at bounding box center [690, 489] width 32 height 20
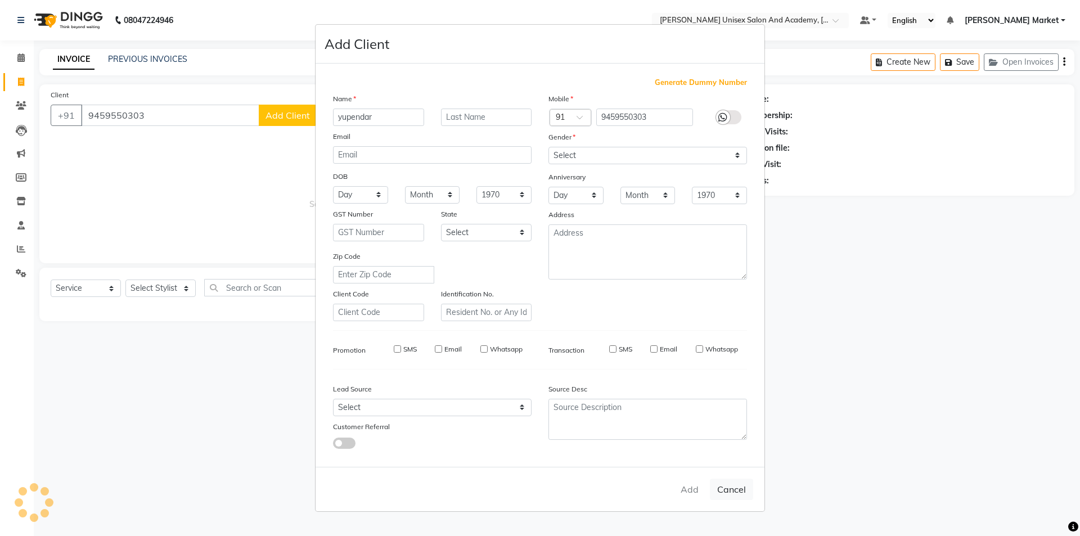
select select
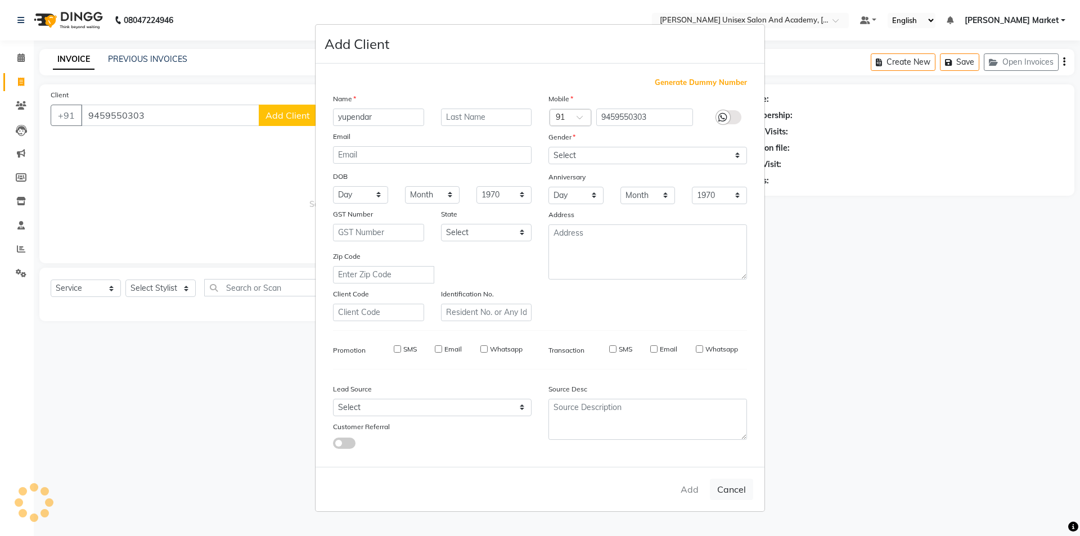
select select
checkbox input "false"
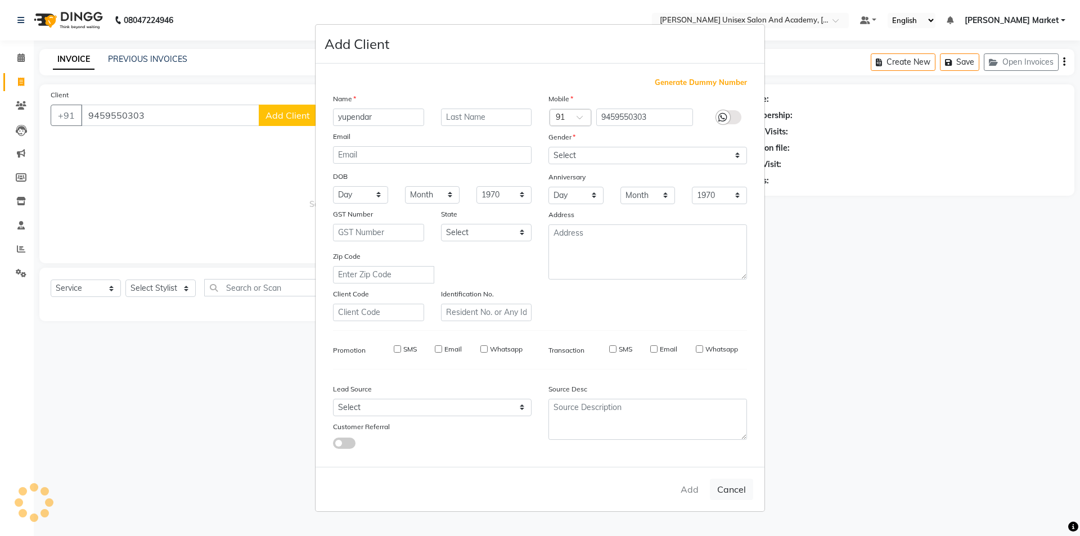
checkbox input "false"
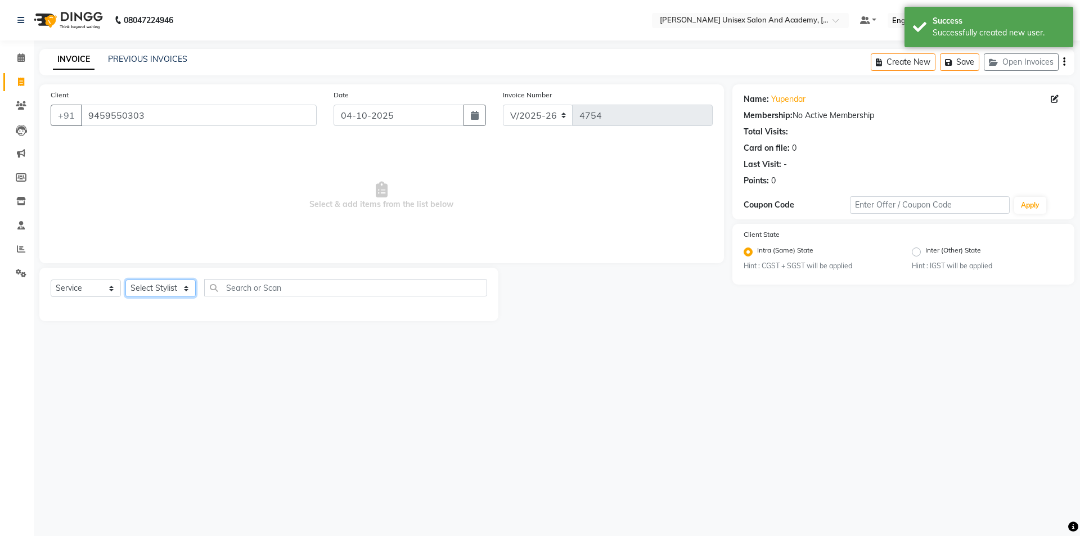
click at [183, 292] on select "Select Stylist Amit anjali [PERSON_NAME] [PERSON_NAME] [PERSON_NAME] [PERSON_NA…" at bounding box center [160, 288] width 70 height 17
select select "73404"
click at [125, 280] on select "Select Stylist Amit anjali [PERSON_NAME] [PERSON_NAME] [PERSON_NAME] [PERSON_NA…" at bounding box center [160, 288] width 70 height 17
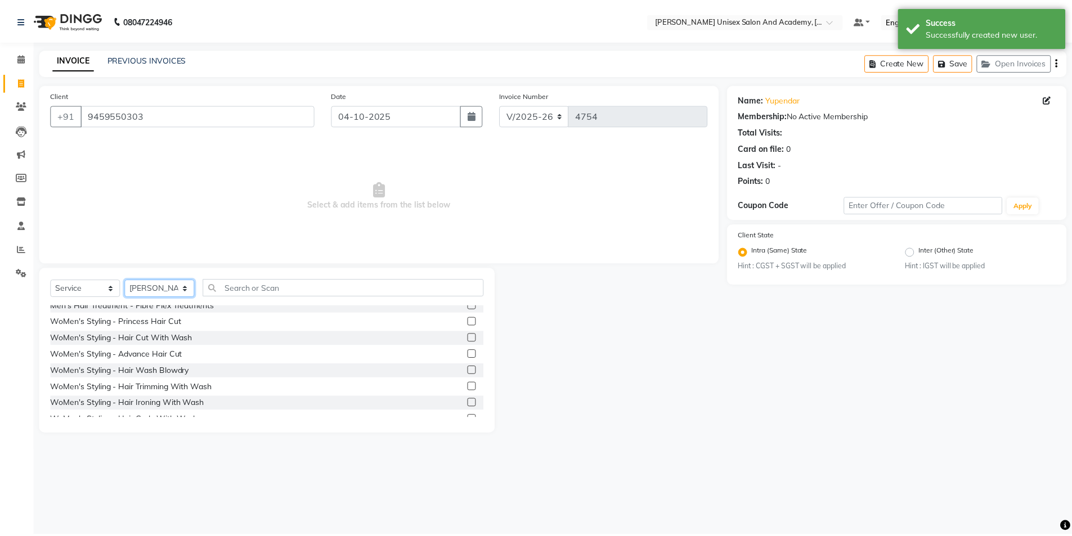
scroll to position [338, 0]
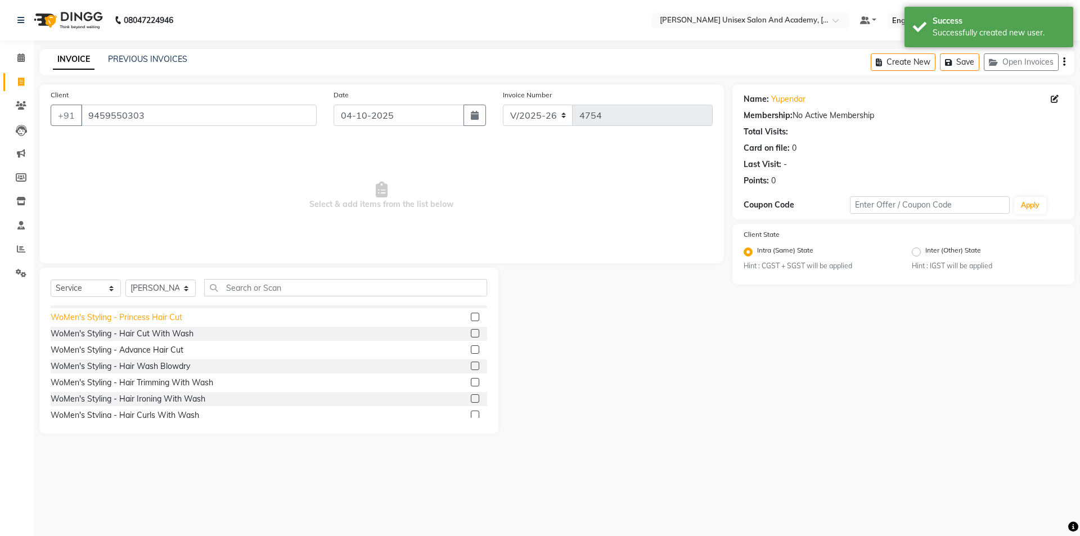
click at [168, 316] on div "WoMen's Styling - Princess Hair Cut" at bounding box center [117, 318] width 132 height 12
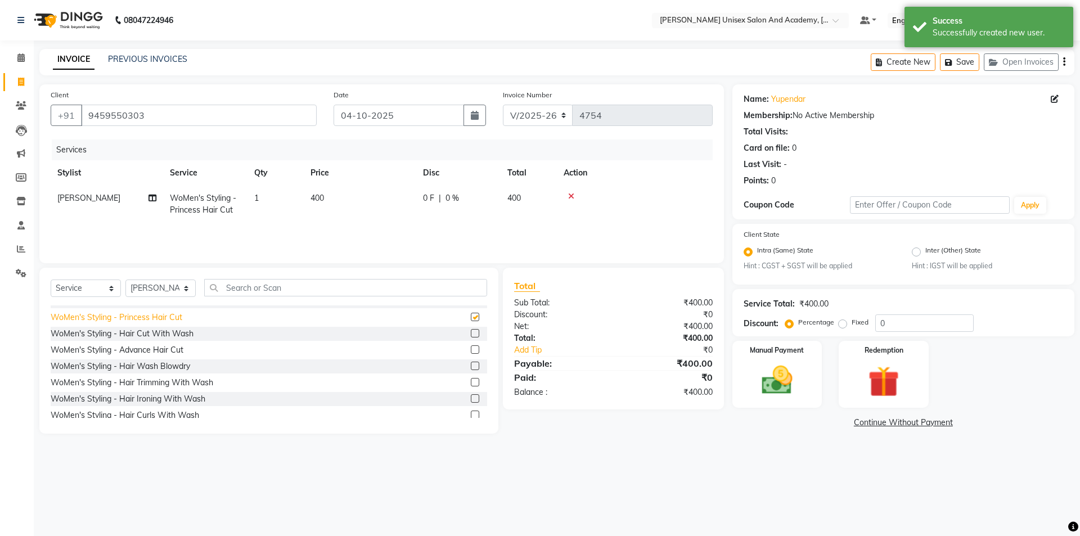
checkbox input "false"
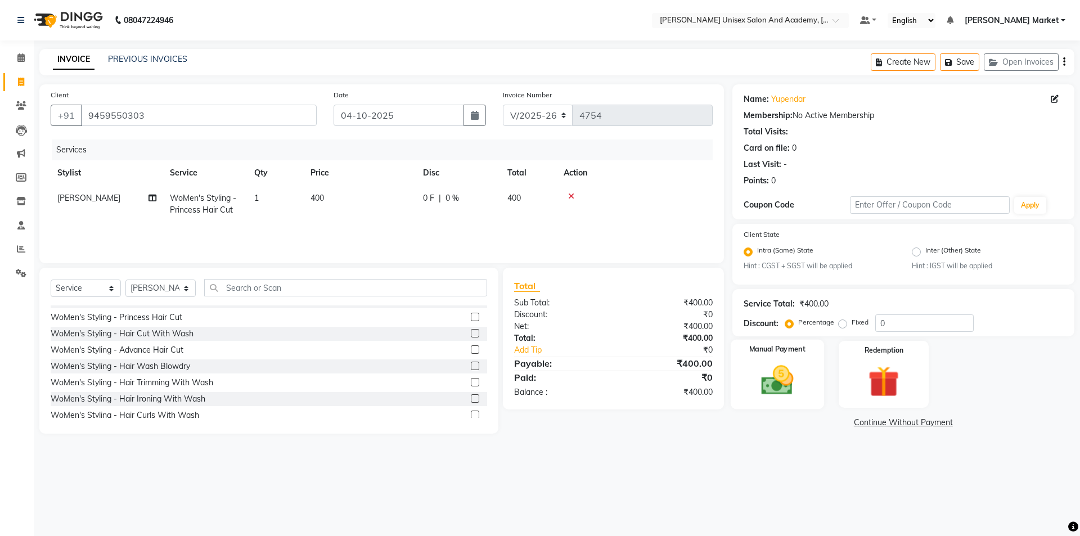
click at [803, 370] on div "Manual Payment" at bounding box center [776, 374] width 93 height 69
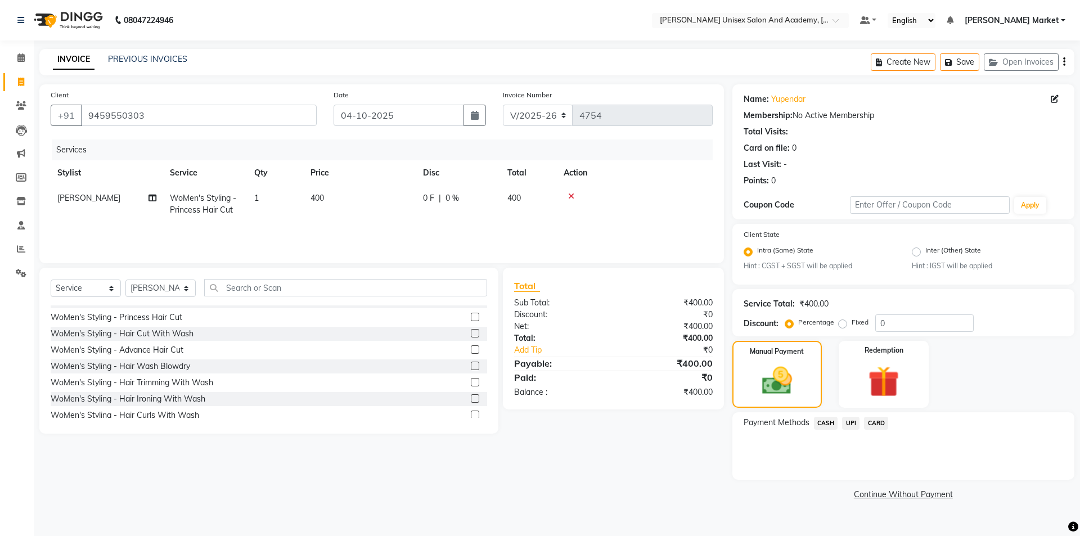
click at [826, 424] on span "CASH" at bounding box center [826, 423] width 24 height 13
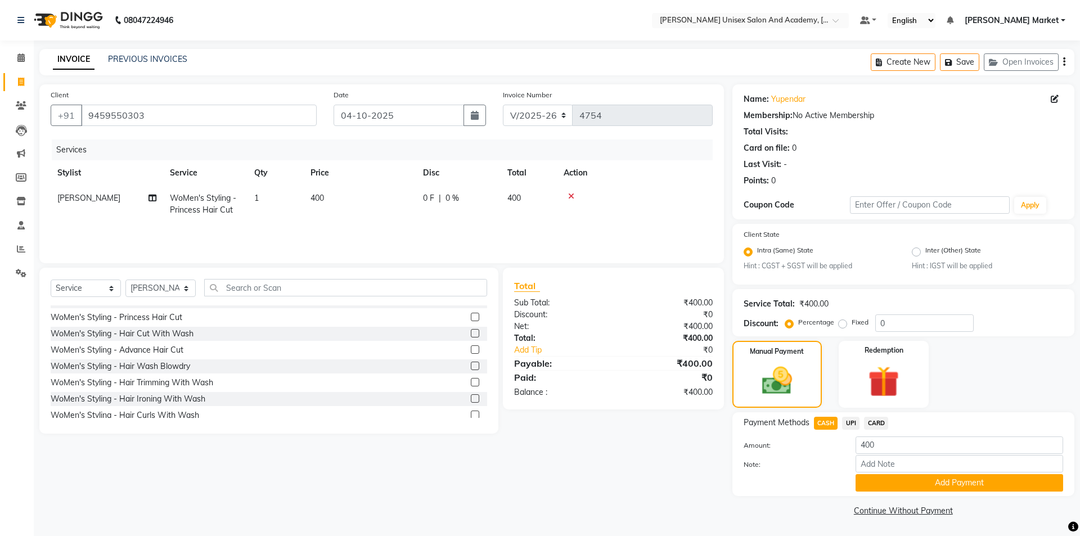
click at [891, 492] on div "Payment Methods CASH UPI CARD Amount: 400 Note: Add Payment" at bounding box center [903, 454] width 342 height 84
click at [896, 482] on button "Add Payment" at bounding box center [960, 482] width 208 height 17
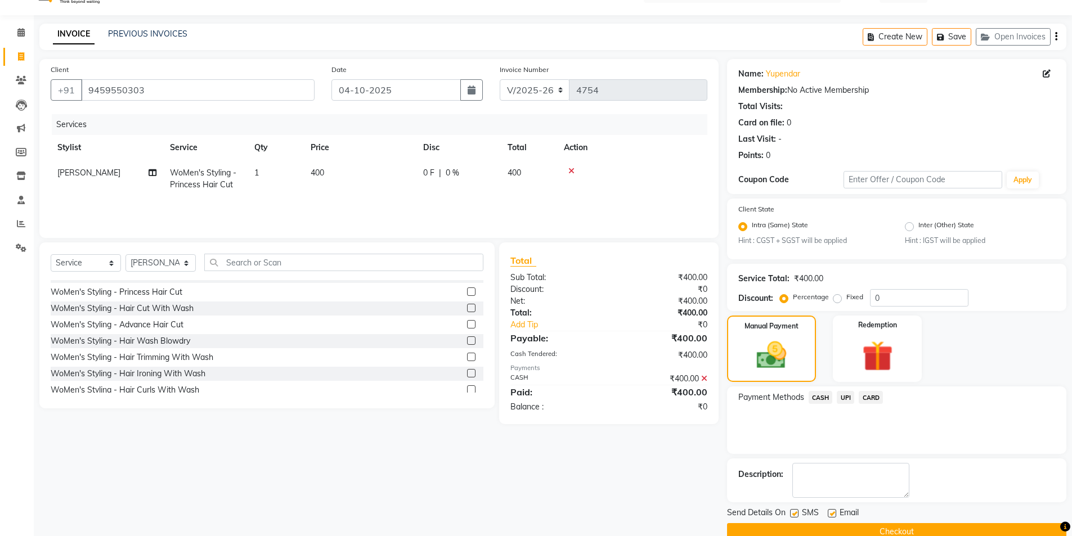
scroll to position [47, 0]
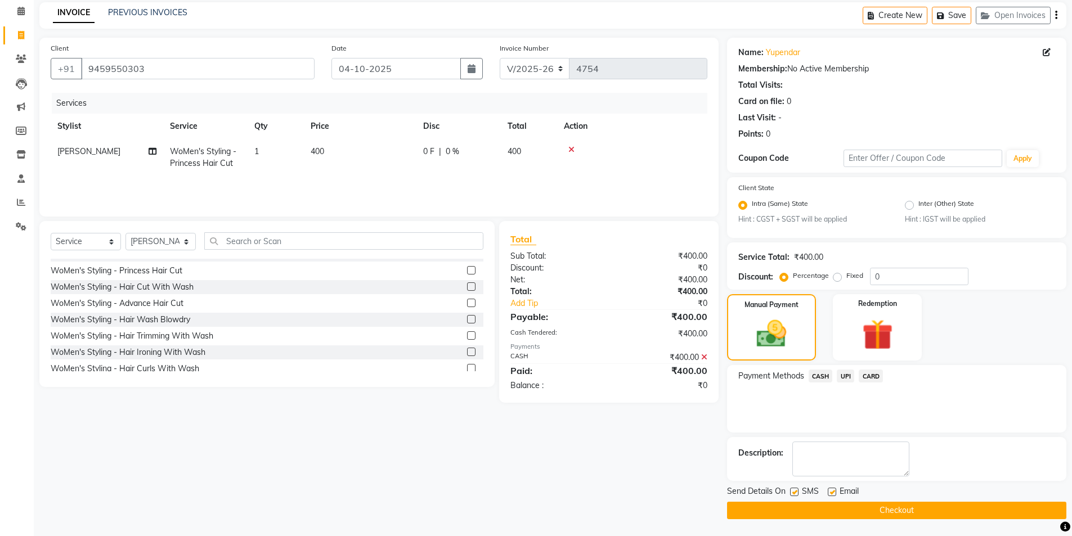
click at [873, 515] on button "Checkout" at bounding box center [896, 510] width 339 height 17
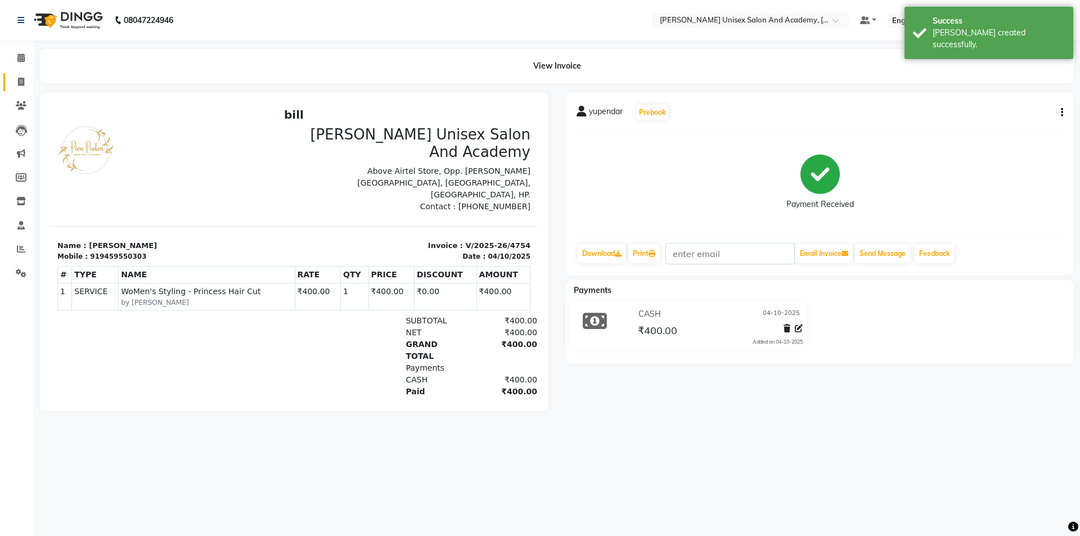
click at [25, 80] on span at bounding box center [21, 82] width 20 height 13
select select "service"
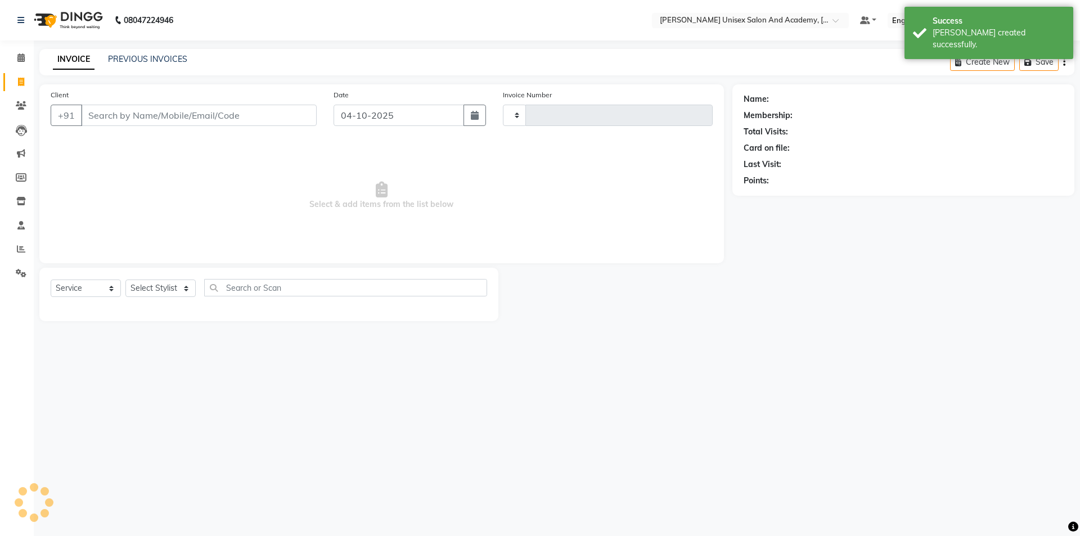
type input "4755"
select select "8060"
click at [24, 56] on icon at bounding box center [20, 57] width 7 height 8
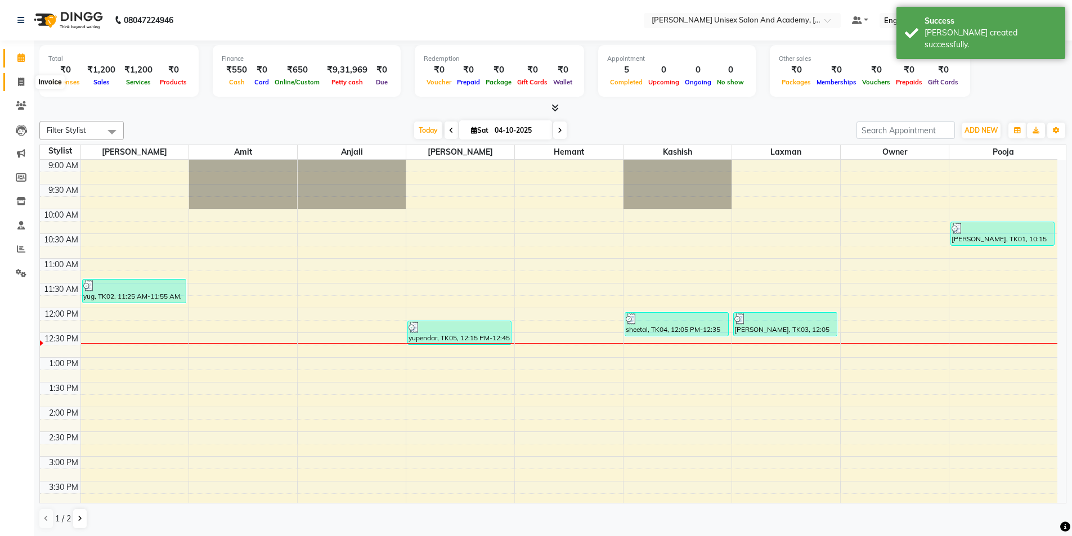
click at [19, 84] on icon at bounding box center [21, 82] width 6 height 8
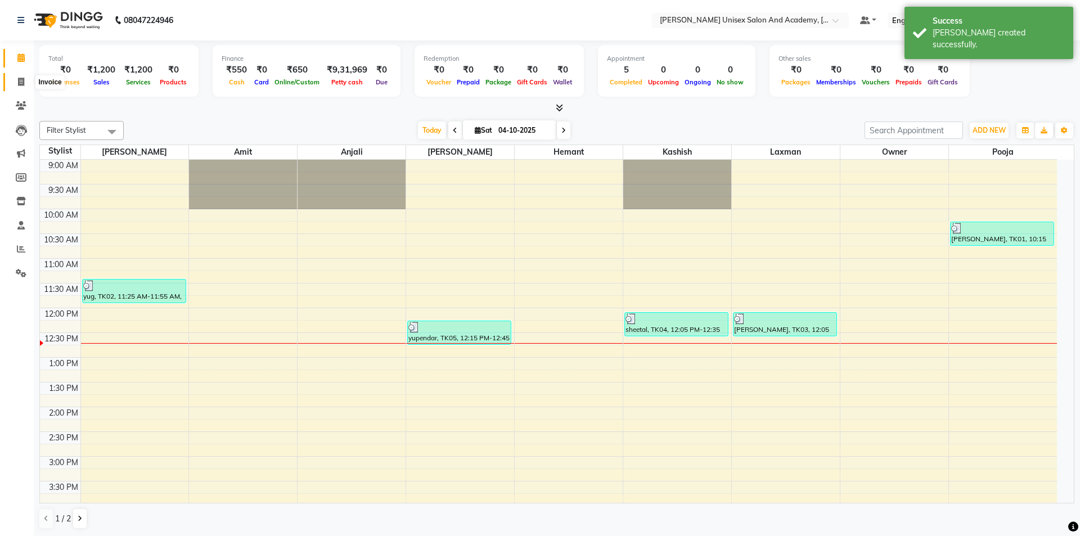
select select "service"
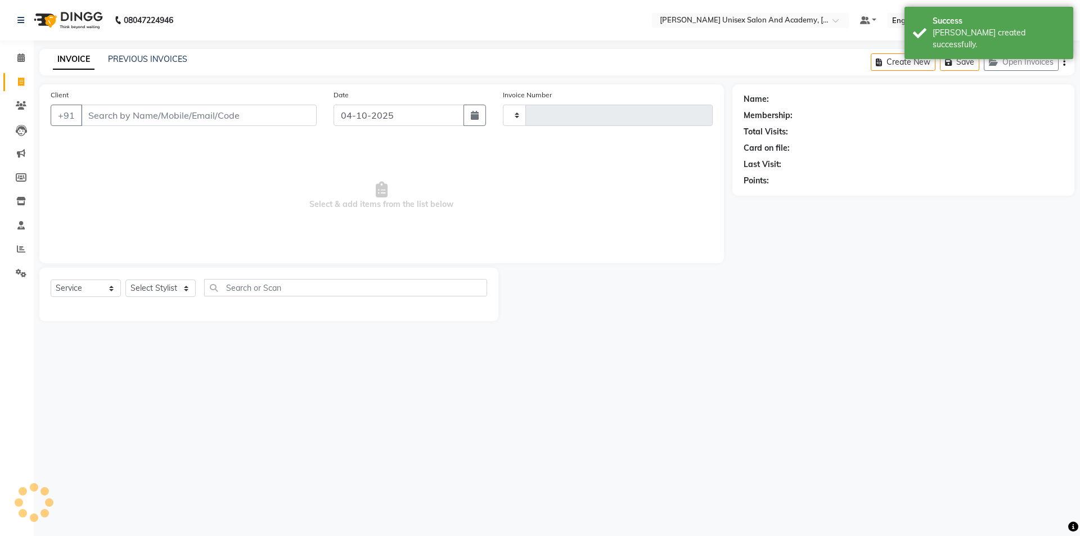
type input "4755"
select select "8060"
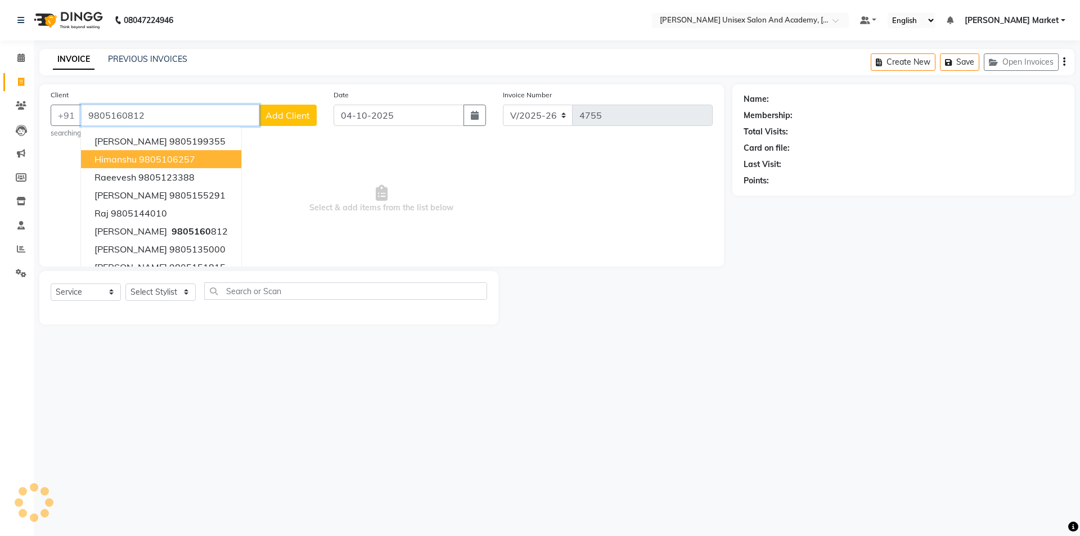
type input "9805160812"
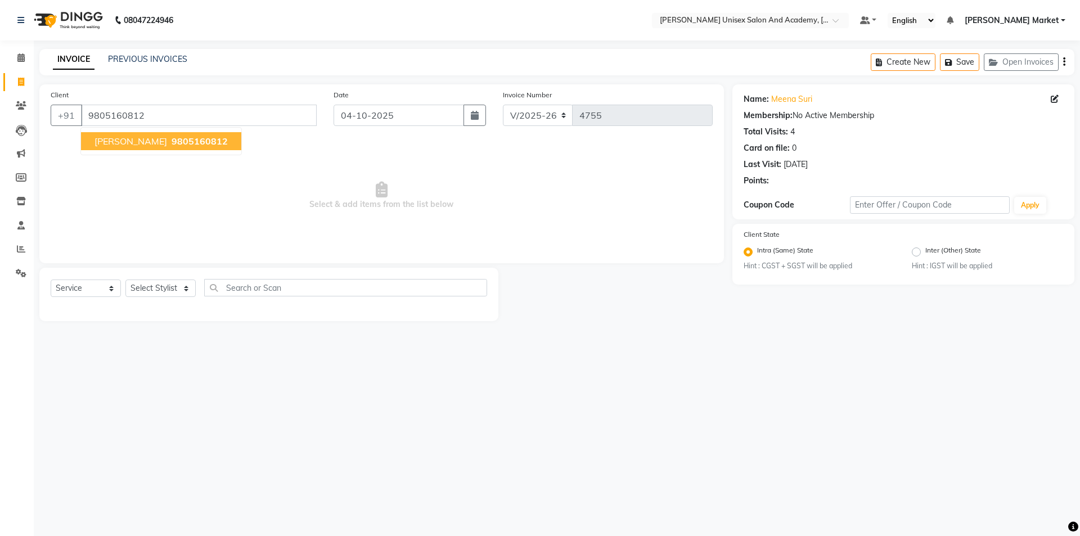
click at [172, 141] on span "9805160812" at bounding box center [200, 141] width 56 height 11
click at [169, 286] on select "Select Stylist Amit anjali [PERSON_NAME] [PERSON_NAME] [PERSON_NAME] [PERSON_NA…" at bounding box center [160, 288] width 70 height 17
select select "73407"
click at [125, 280] on select "Select Stylist Amit anjali [PERSON_NAME] [PERSON_NAME] [PERSON_NAME] [PERSON_NA…" at bounding box center [160, 288] width 70 height 17
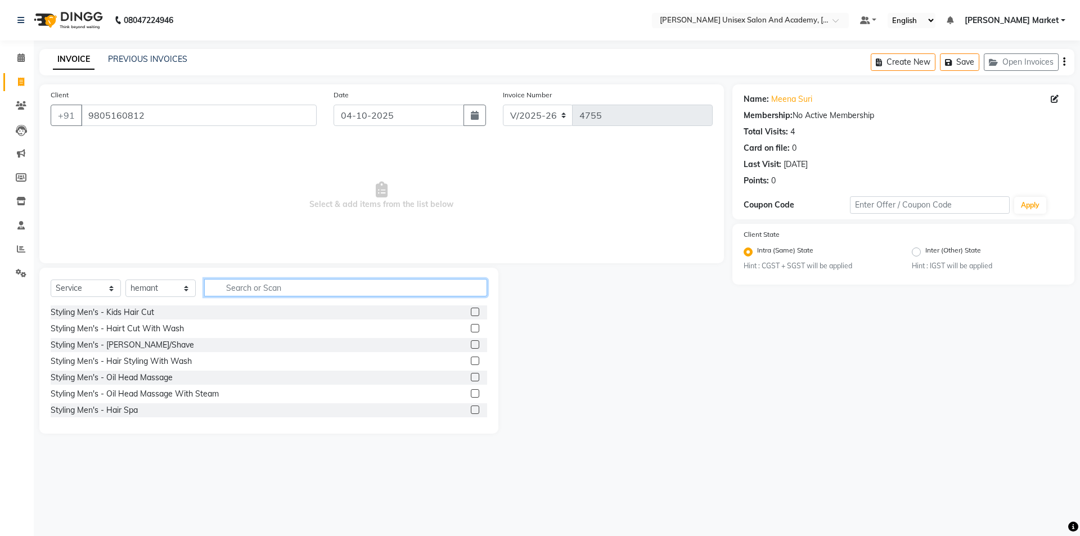
click at [271, 294] on input "text" at bounding box center [345, 287] width 283 height 17
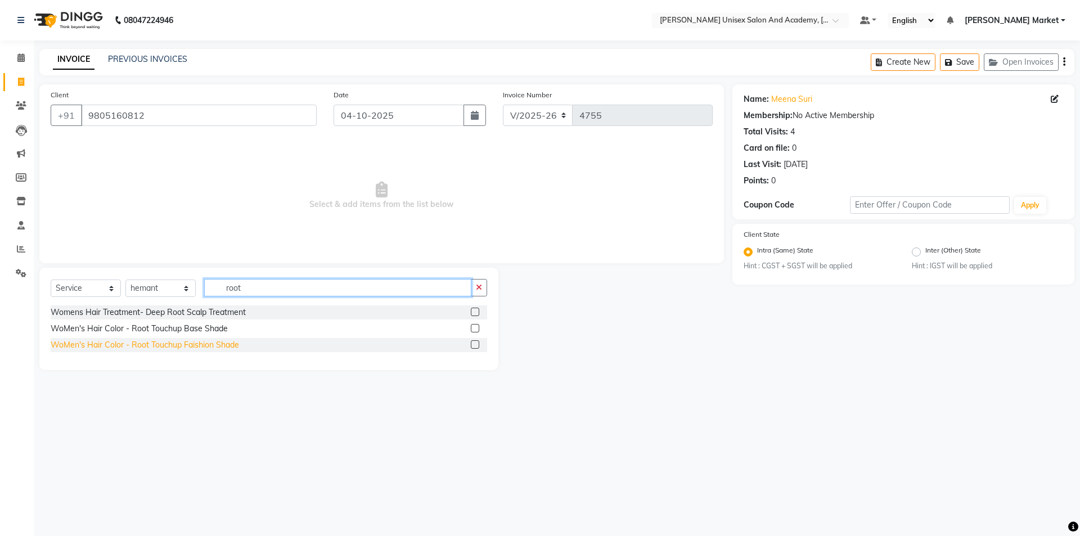
type input "root"
click at [188, 345] on div "WoMen's Hair Color - Root Touchup Faishion Shade" at bounding box center [145, 345] width 188 height 12
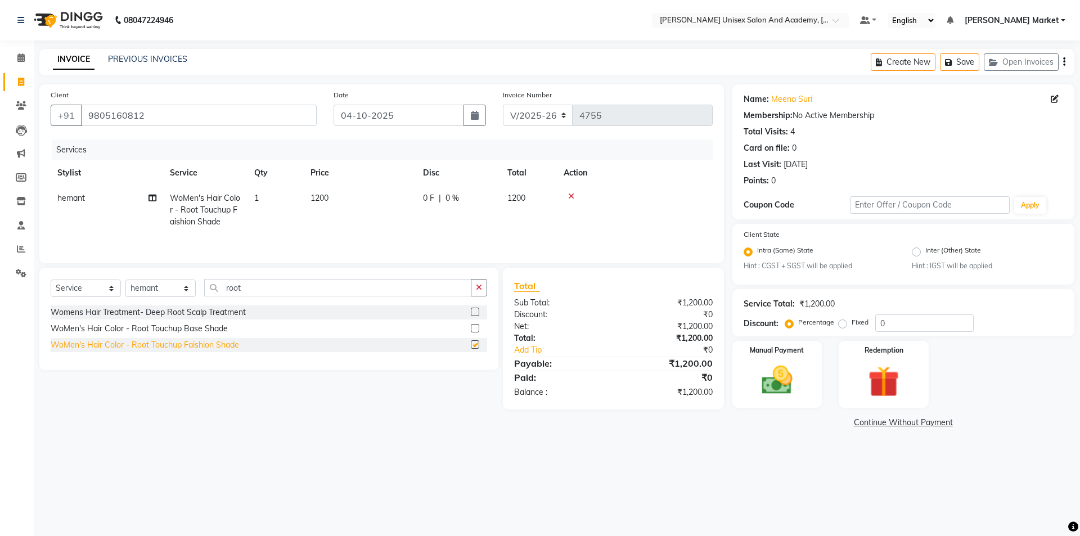
checkbox input "false"
click at [181, 290] on select "Select Stylist Amit anjali [PERSON_NAME] [PERSON_NAME] [PERSON_NAME] [PERSON_NA…" at bounding box center [160, 288] width 70 height 17
select select "74040"
click at [125, 280] on select "Select Stylist Amit anjali [PERSON_NAME] [PERSON_NAME] [PERSON_NAME] [PERSON_NA…" at bounding box center [160, 288] width 70 height 17
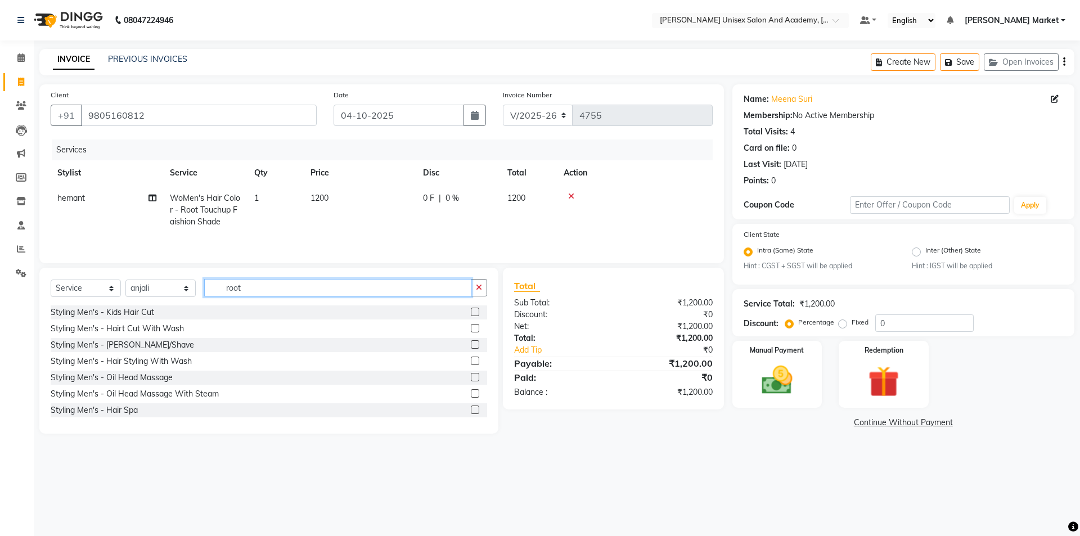
click at [268, 291] on input "root" at bounding box center [337, 287] width 267 height 17
type input "r"
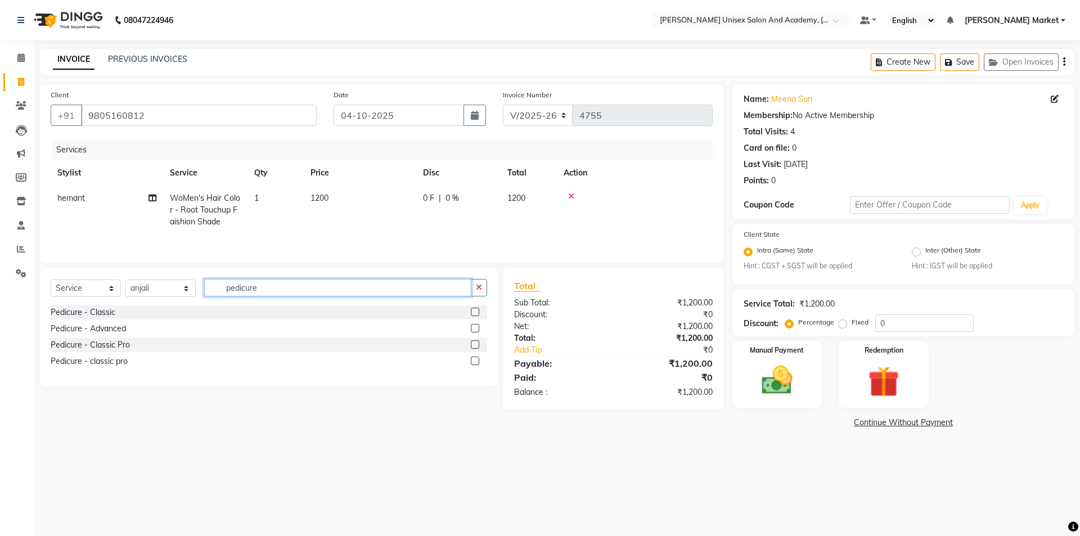
type input "pedicure"
click at [116, 315] on div "Pedicure - Classic" at bounding box center [269, 312] width 437 height 14
click at [108, 314] on div "Pedicure - Classic" at bounding box center [83, 313] width 65 height 12
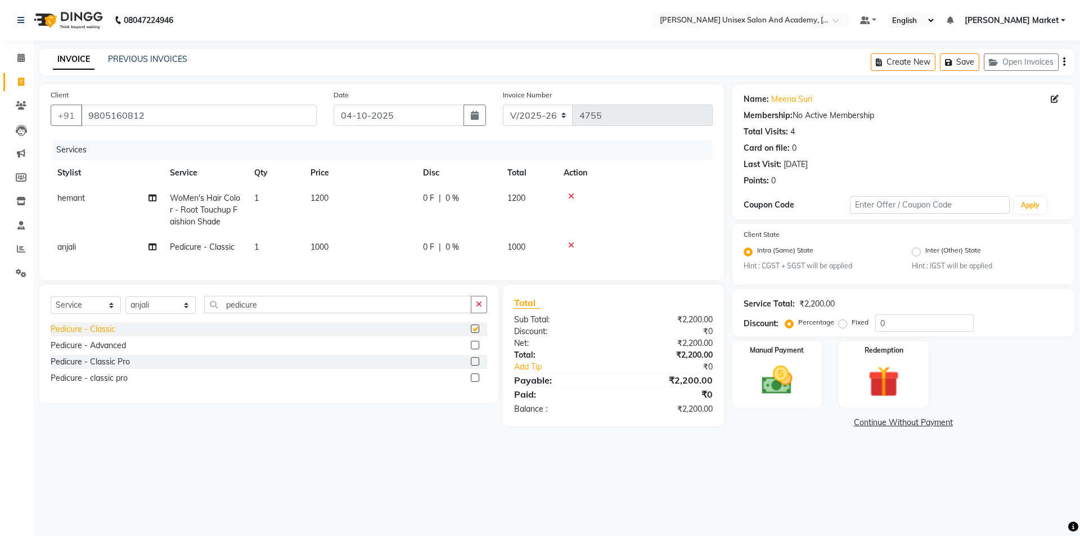
checkbox input "false"
click at [437, 197] on div "0 F | 0 %" at bounding box center [458, 198] width 71 height 12
select select "73407"
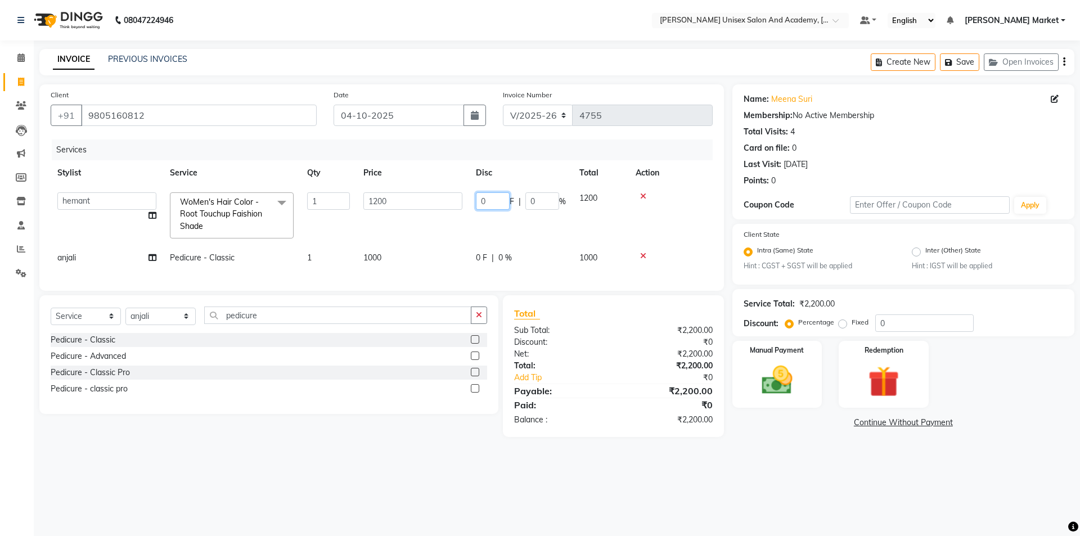
click at [488, 199] on input "0" at bounding box center [493, 200] width 34 height 17
type input "100"
click at [779, 372] on img at bounding box center [777, 380] width 52 height 37
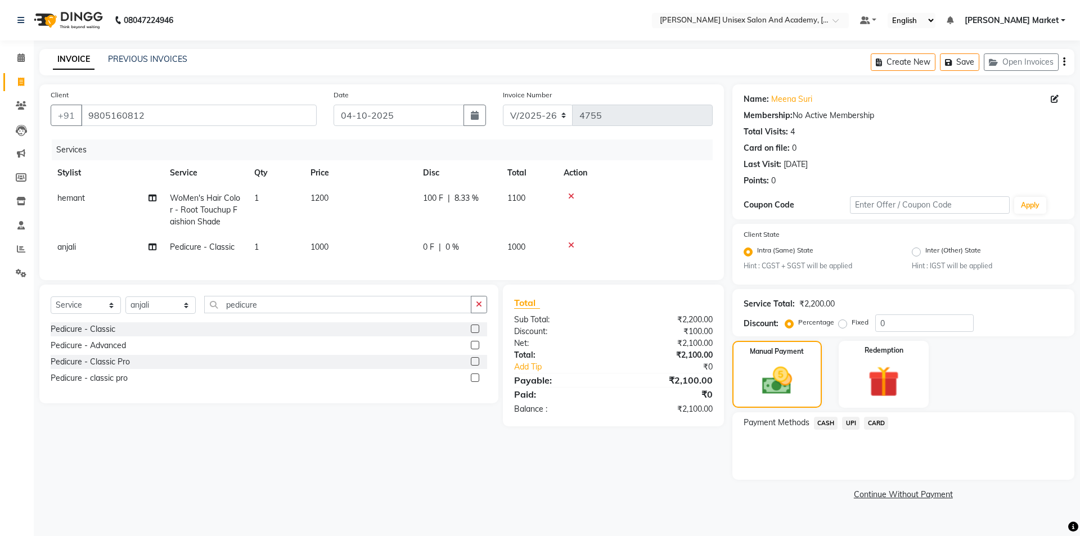
click at [831, 423] on span "CASH" at bounding box center [826, 423] width 24 height 13
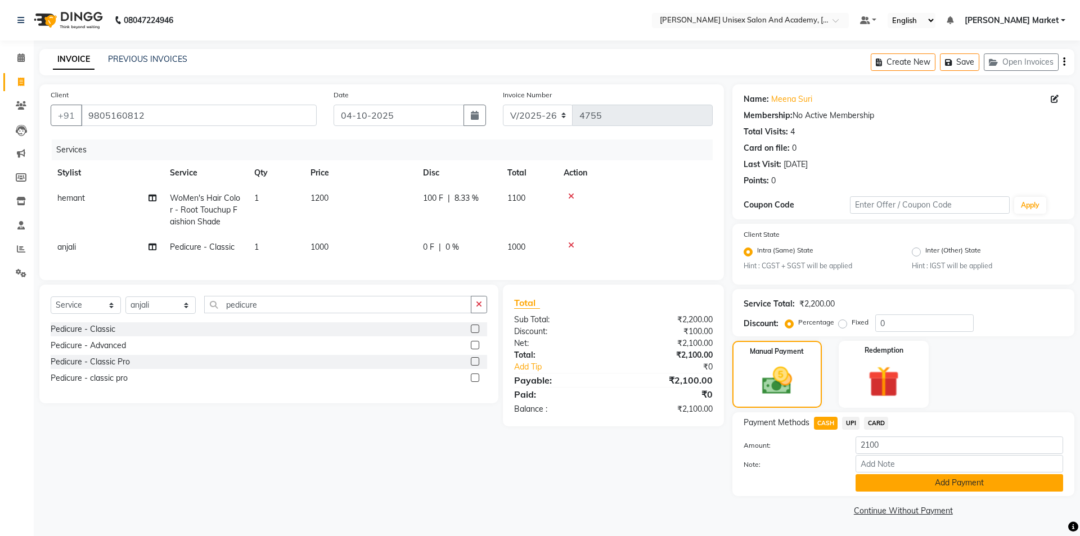
click at [869, 482] on button "Add Payment" at bounding box center [960, 482] width 208 height 17
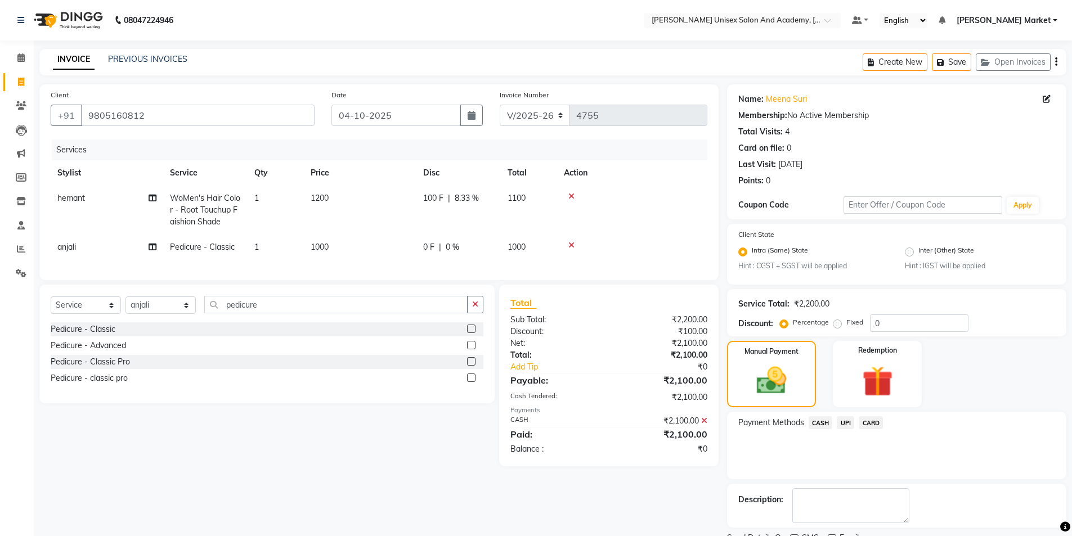
scroll to position [47, 0]
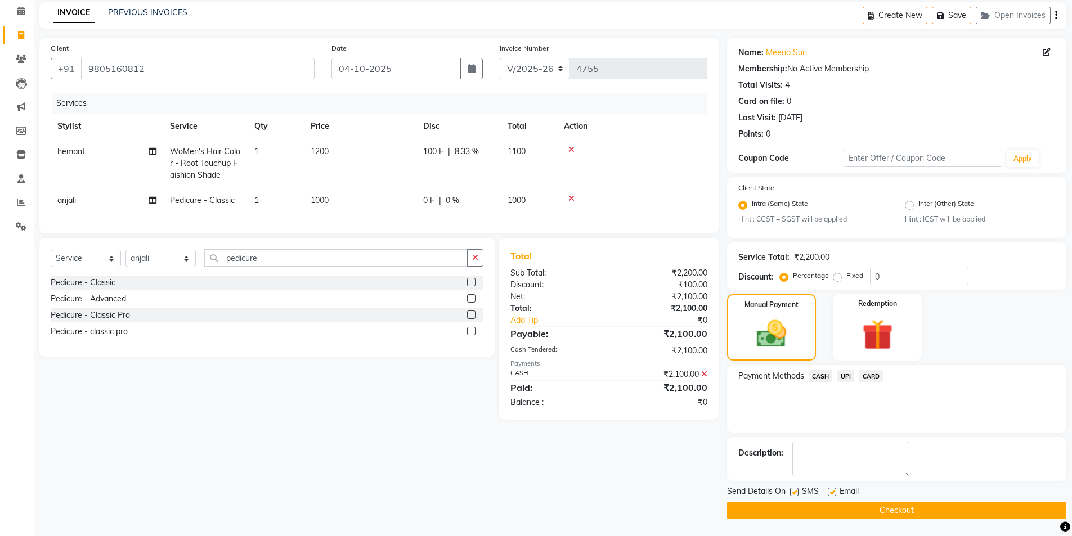
click at [849, 514] on button "Checkout" at bounding box center [896, 510] width 339 height 17
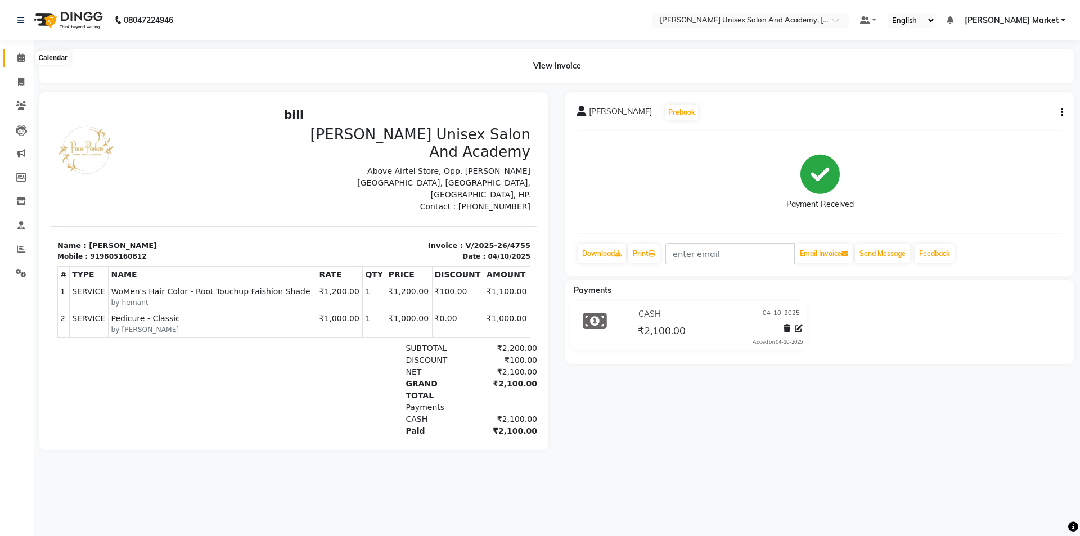
click at [22, 56] on icon at bounding box center [20, 57] width 7 height 8
